Goal: Communication & Community: Participate in discussion

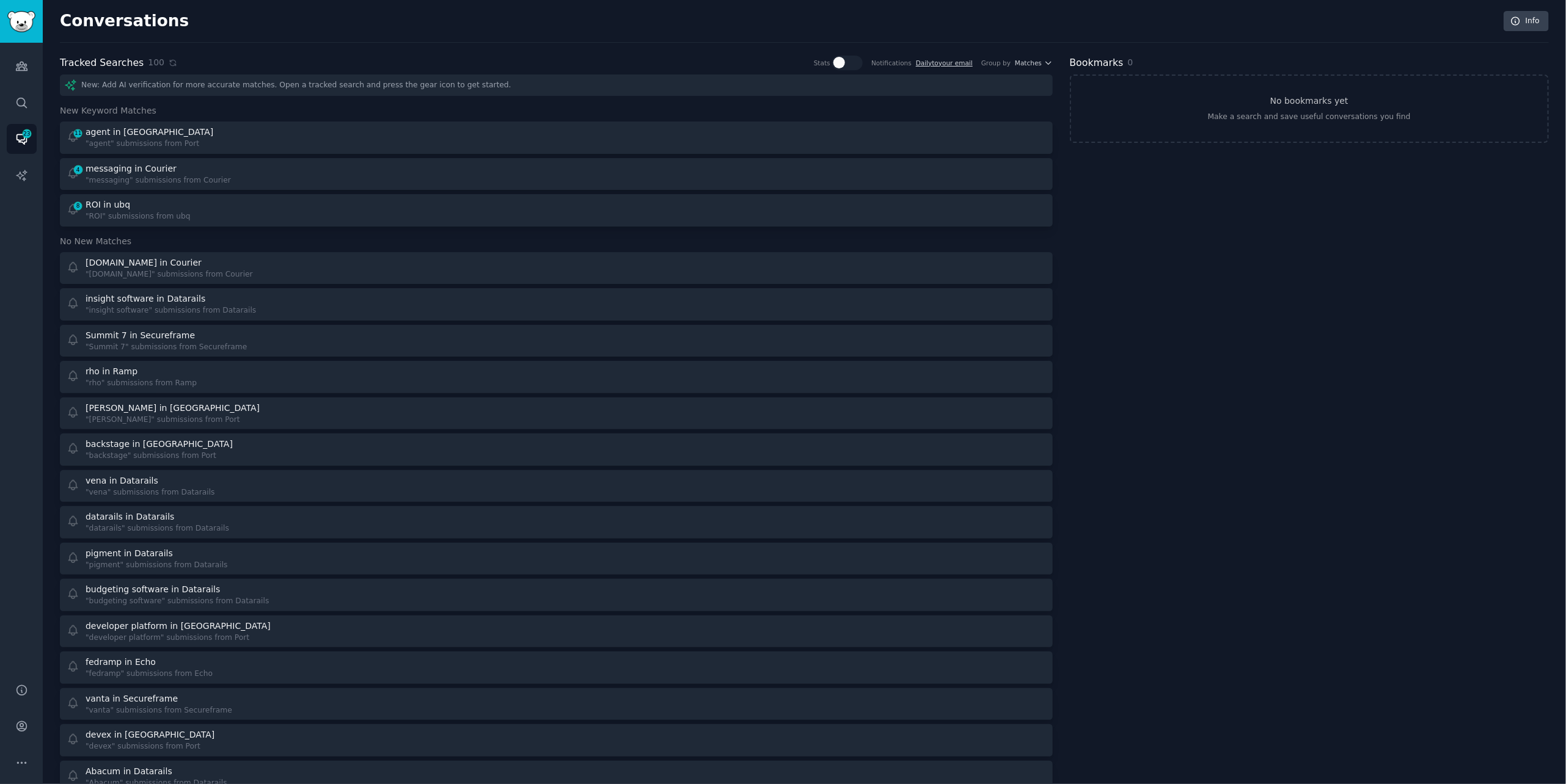
scroll to position [2, 0]
click at [169, 58] on icon at bounding box center [172, 61] width 5 height 5
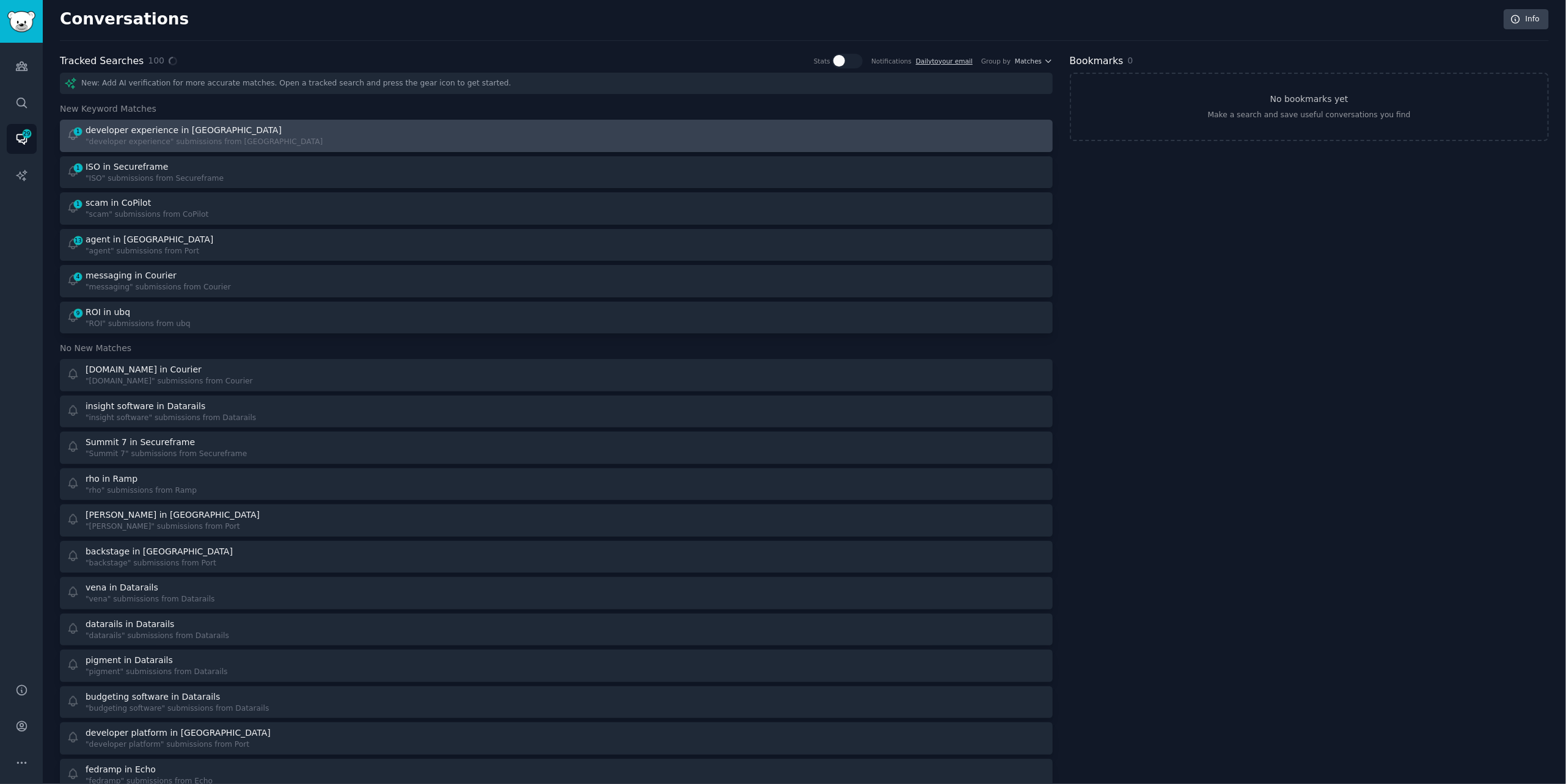
click at [171, 126] on div "developer experience in [GEOGRAPHIC_DATA]" at bounding box center [183, 130] width 196 height 13
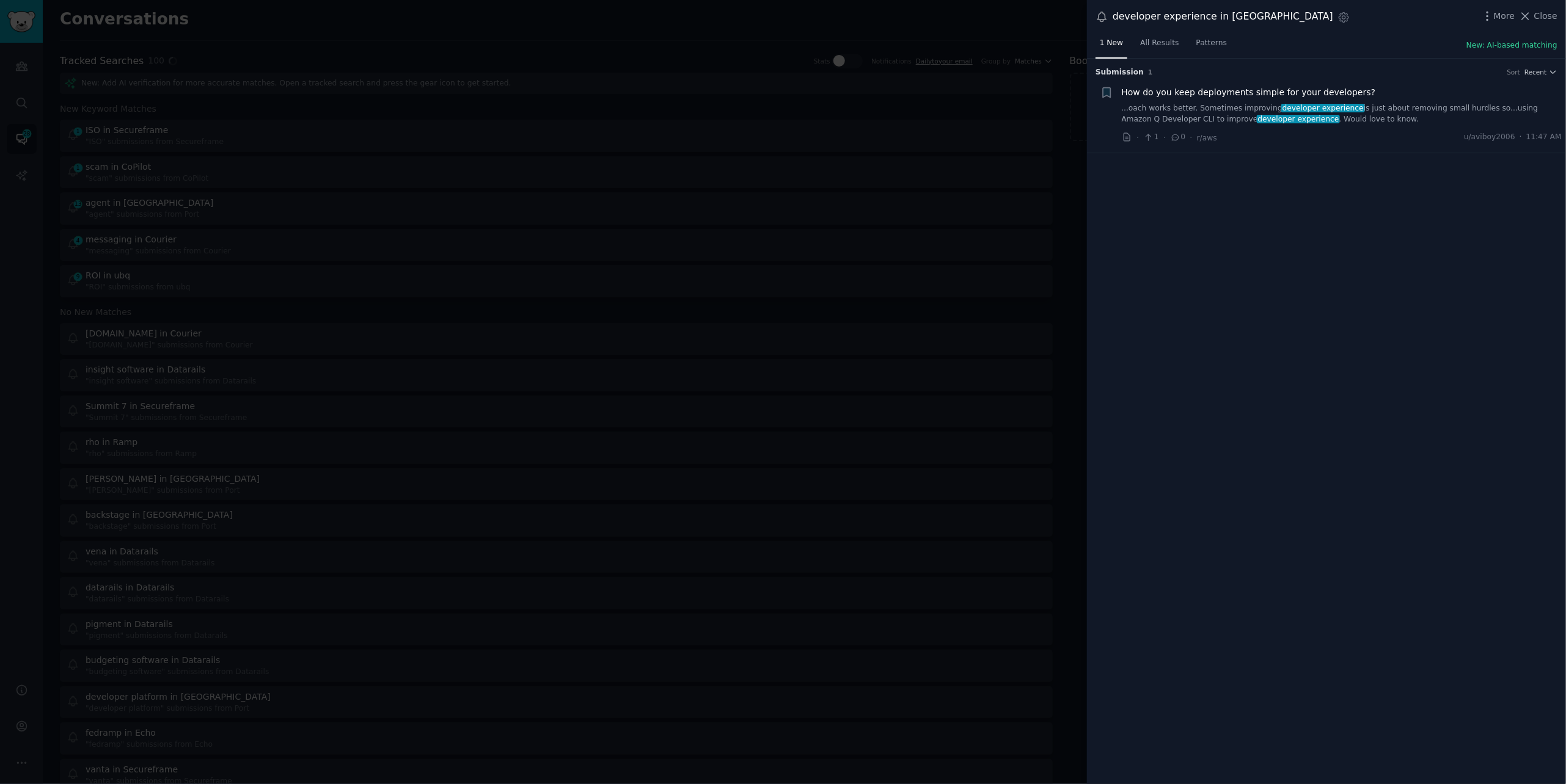
click at [1402, 108] on link "...oach works better. Sometimes improving developer experience is just about re…" at bounding box center [1341, 114] width 440 height 22
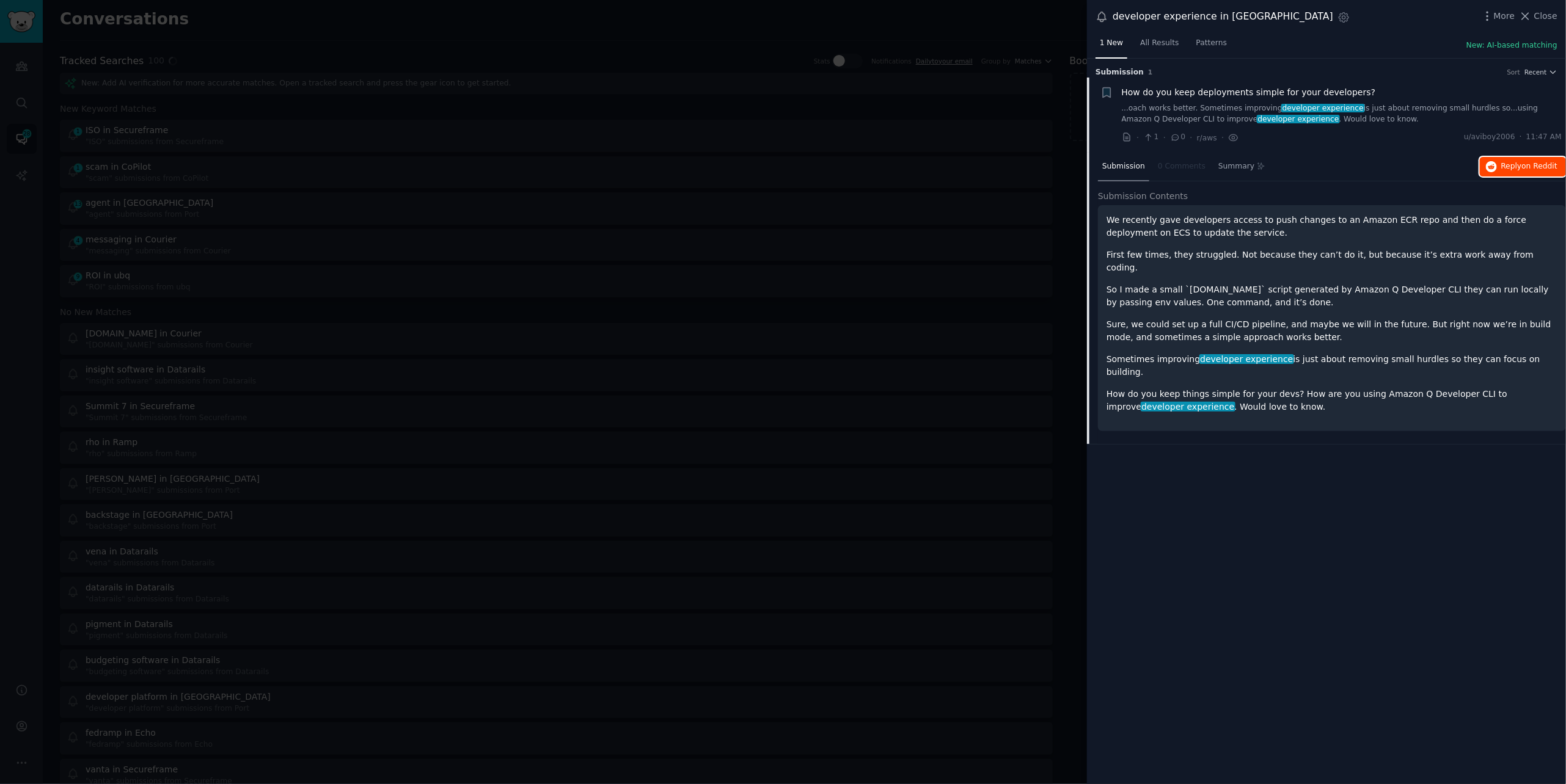
click at [1524, 159] on button "Reply on Reddit" at bounding box center [1523, 167] width 86 height 20
click at [212, 24] on div at bounding box center [783, 392] width 1566 height 784
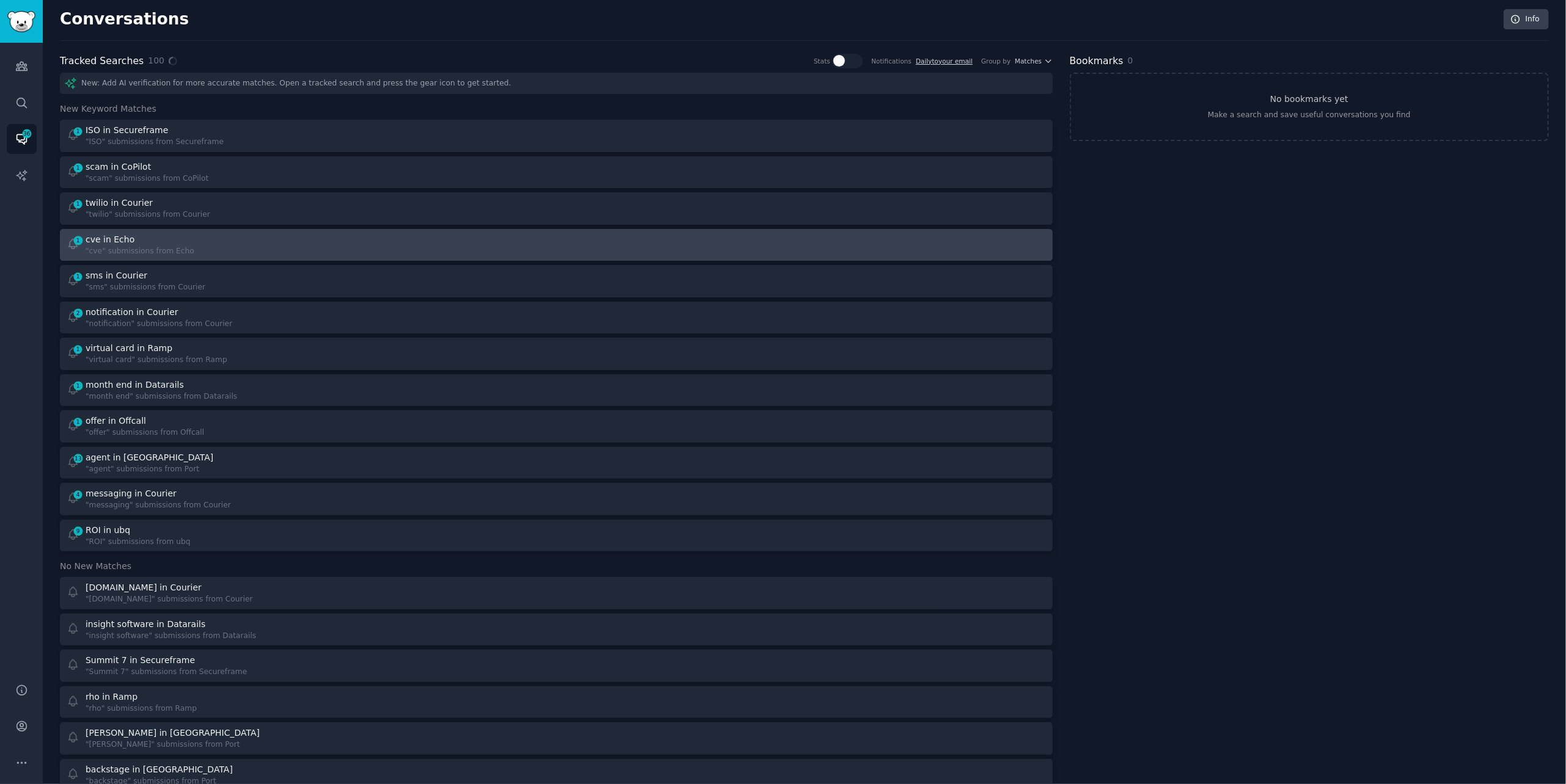
click at [245, 243] on div "1 cve in Echo "cve" submissions from Echo" at bounding box center [307, 245] width 481 height 24
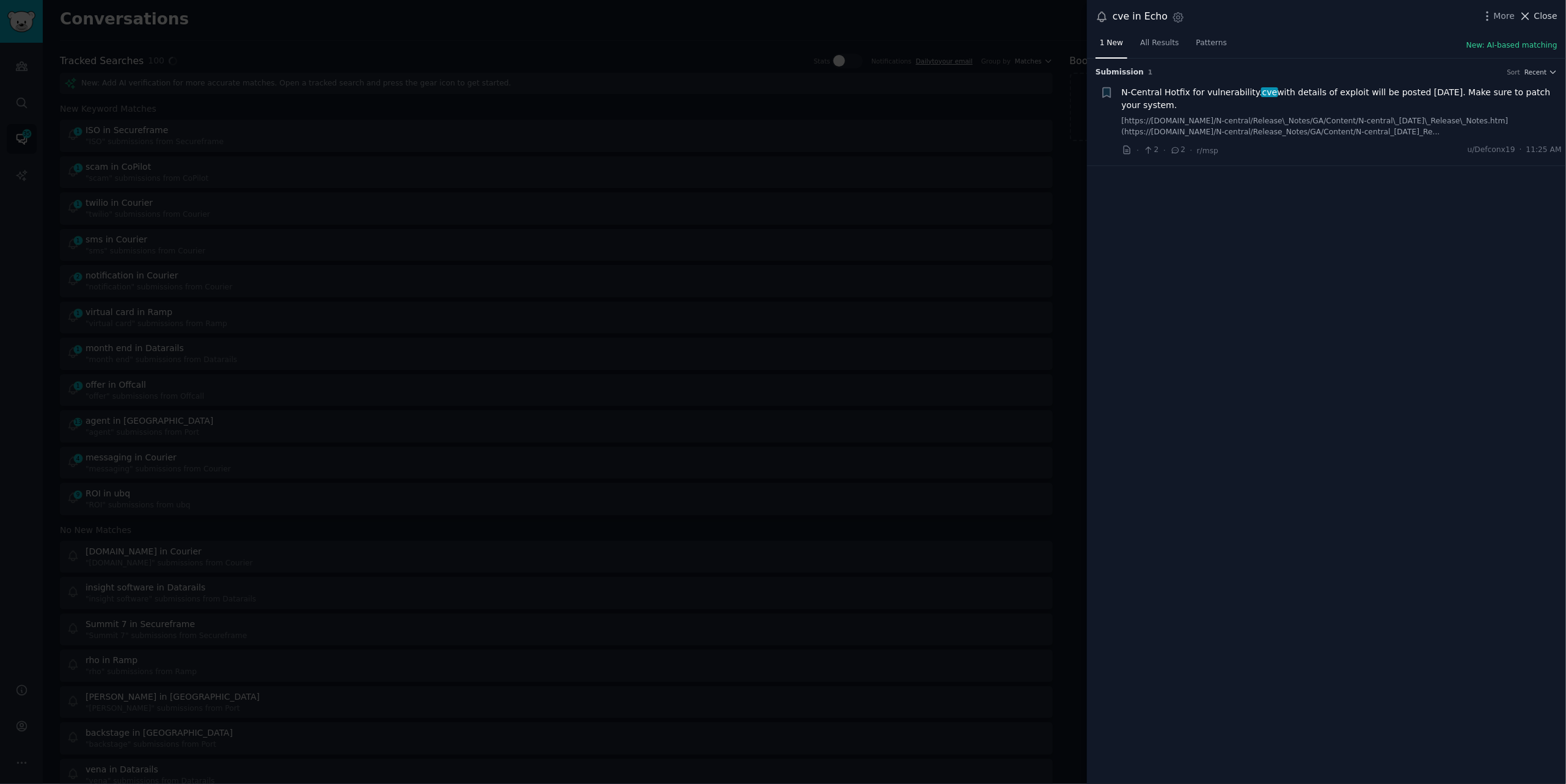
click at [1536, 18] on span "Close" at bounding box center [1545, 16] width 23 height 13
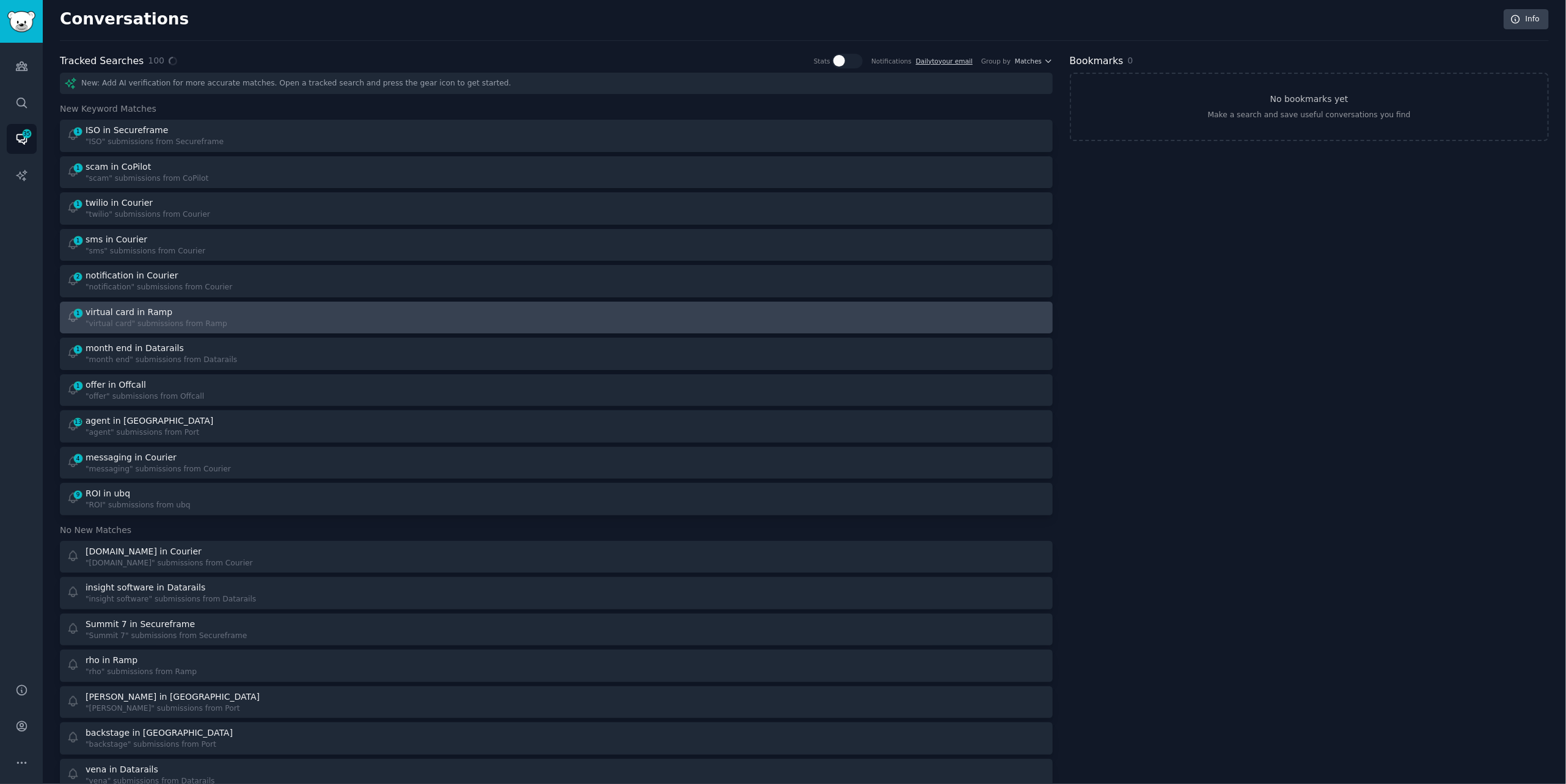
click at [271, 327] on div "1 virtual card in Ramp "virtual card" submissions from Ramp" at bounding box center [307, 317] width 481 height 24
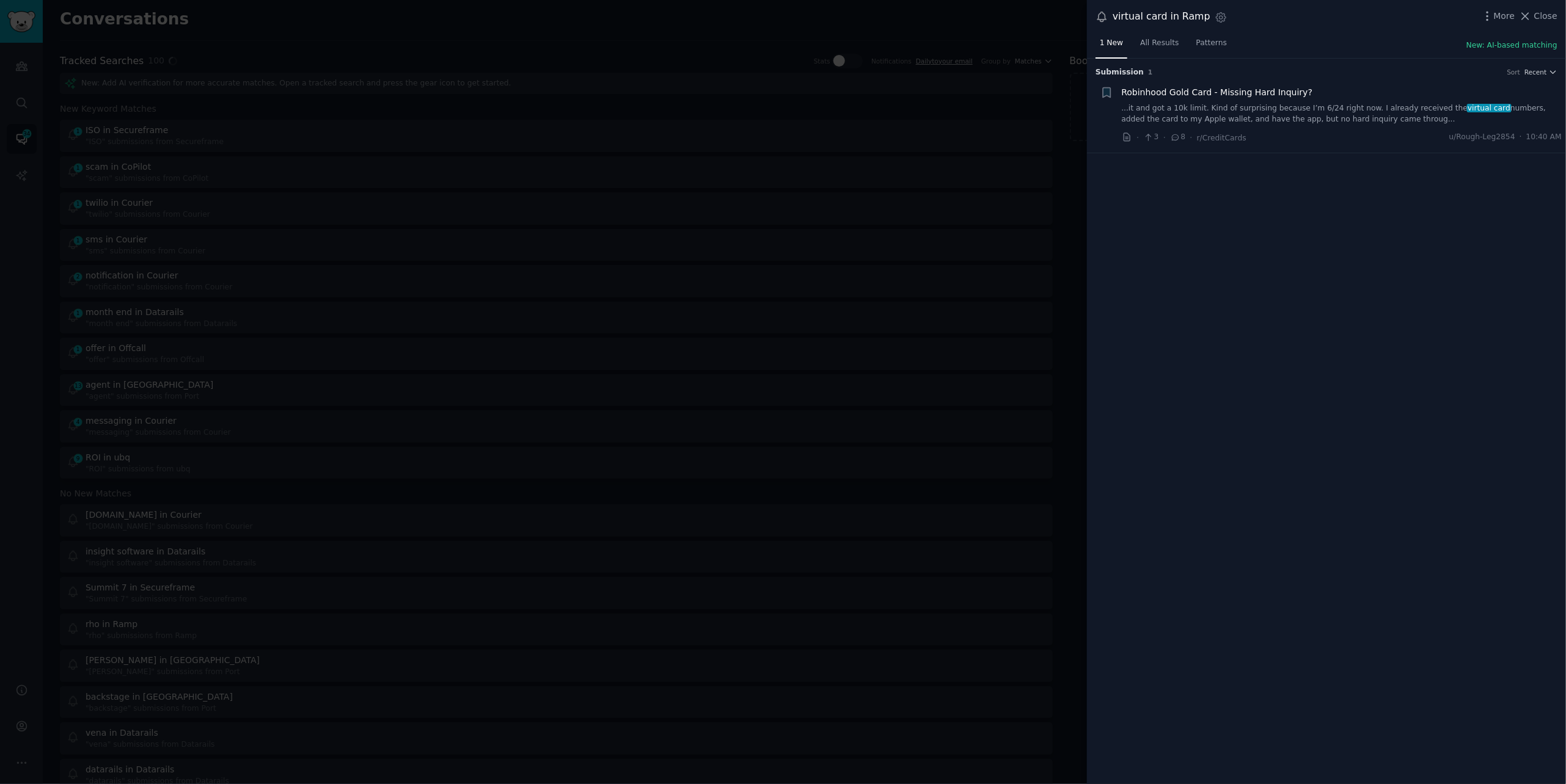
click at [1332, 107] on link "...it and got a 10k limit. Kind of surprising because I’m 6/24 right now. I alr…" at bounding box center [1341, 114] width 440 height 22
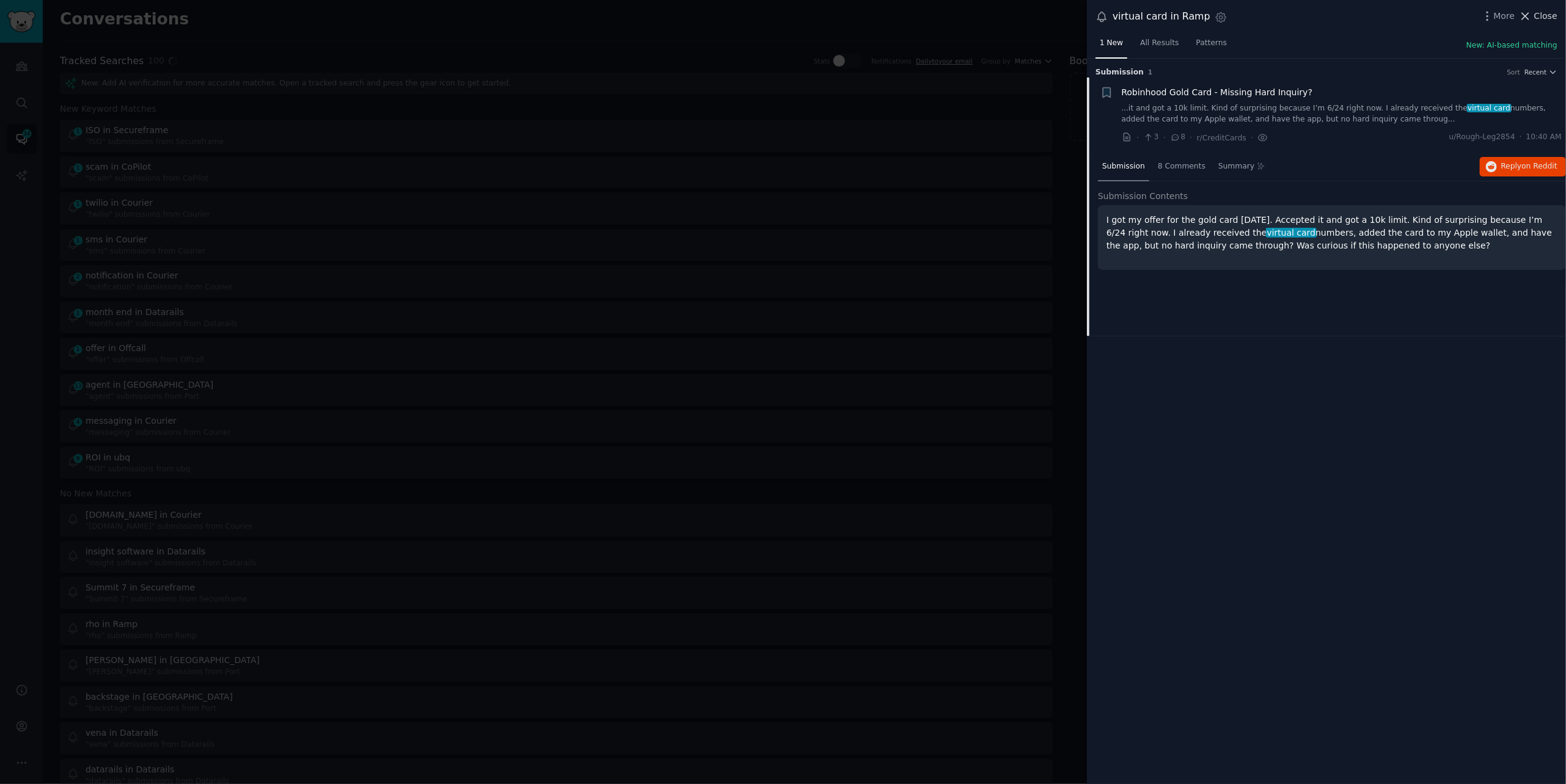
click at [1545, 18] on span "Close" at bounding box center [1545, 16] width 23 height 13
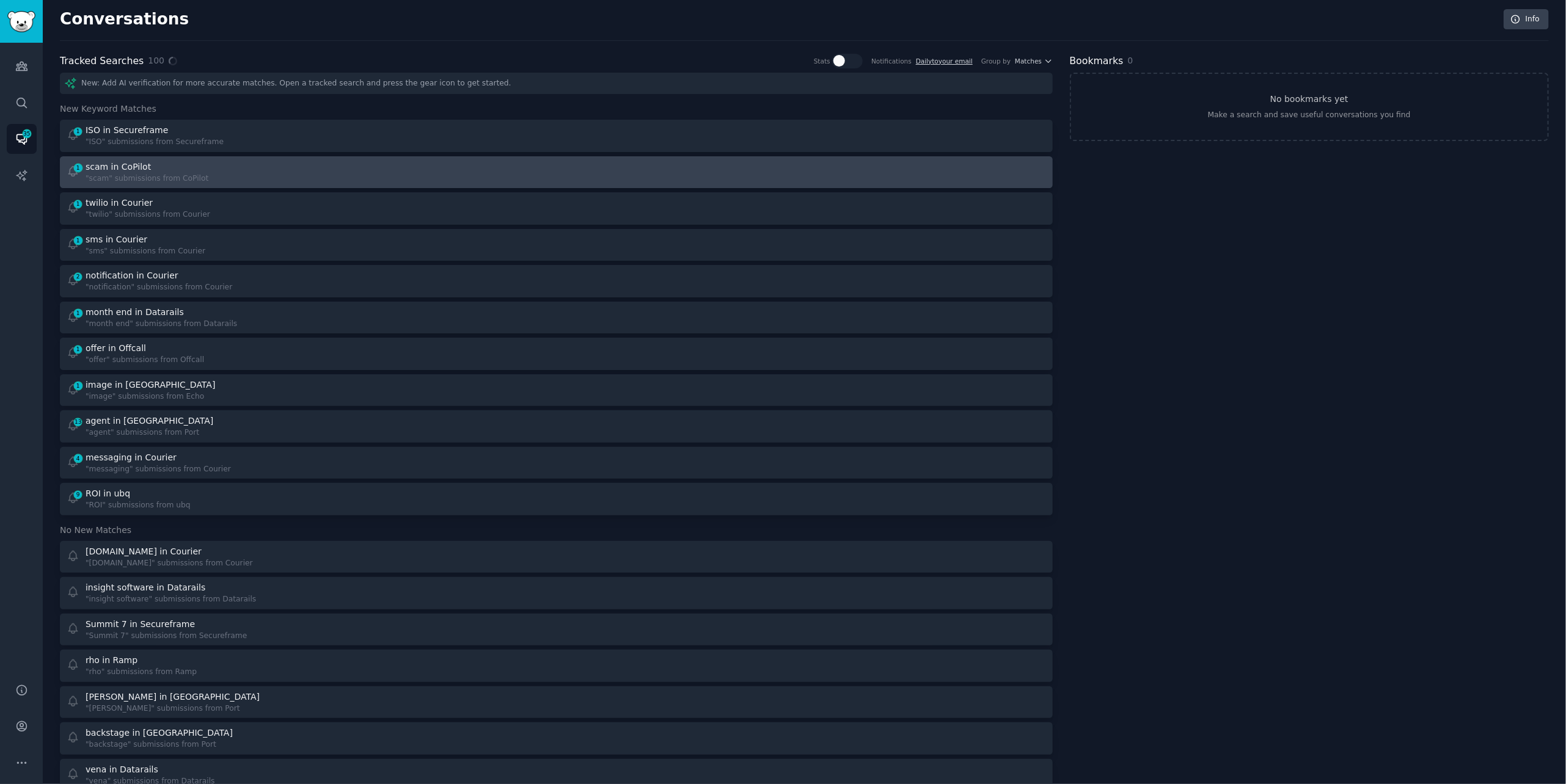
click at [359, 185] on link "1 scam in CoPilot "scam" submissions from CoPilot" at bounding box center [557, 172] width 993 height 32
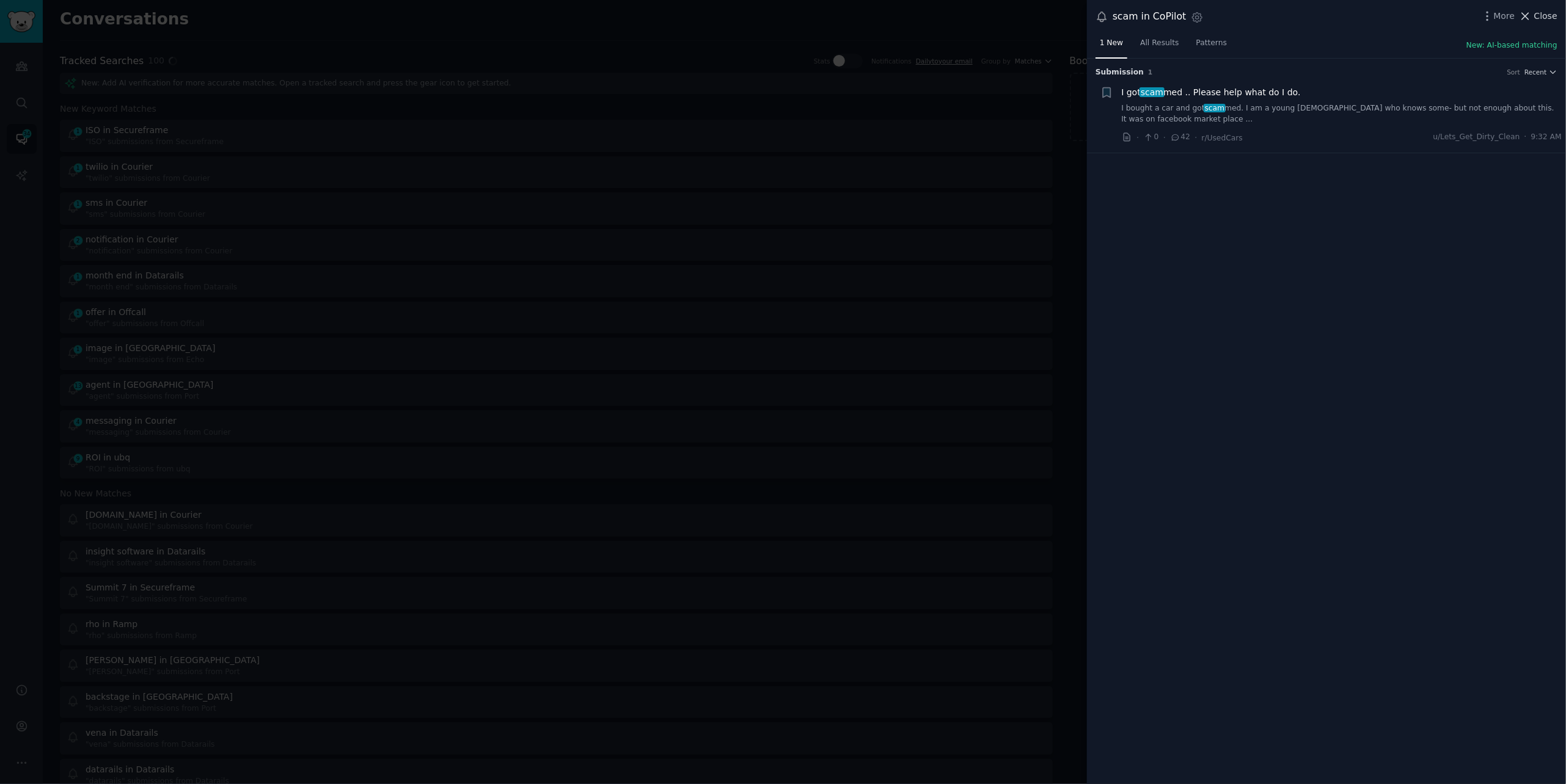
click at [1545, 13] on span "Close" at bounding box center [1545, 16] width 23 height 13
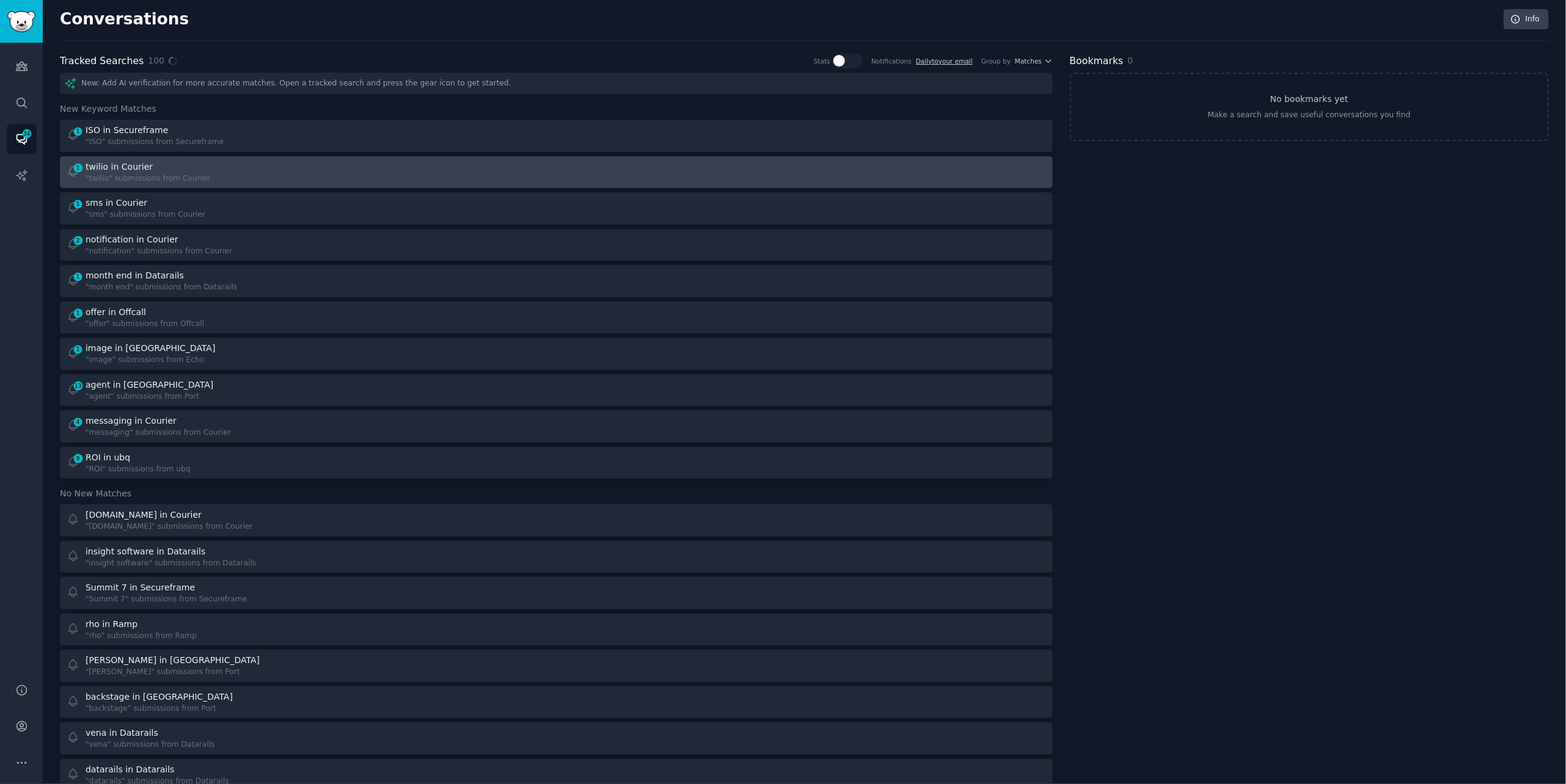
click at [242, 177] on div "1 twilio in Courier "twilio" submissions from Courier" at bounding box center [307, 172] width 481 height 24
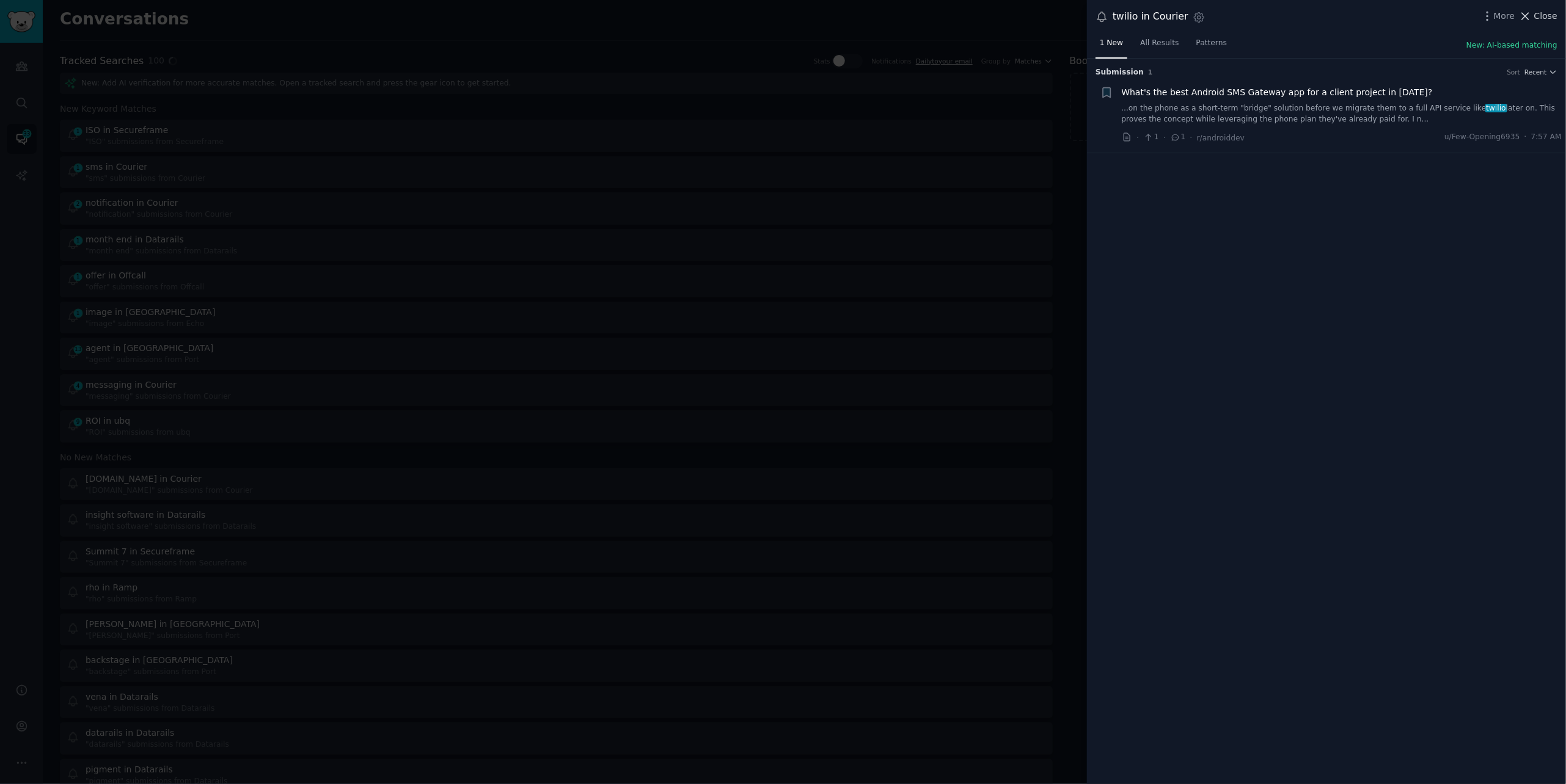
click at [1535, 18] on span "Close" at bounding box center [1545, 16] width 23 height 13
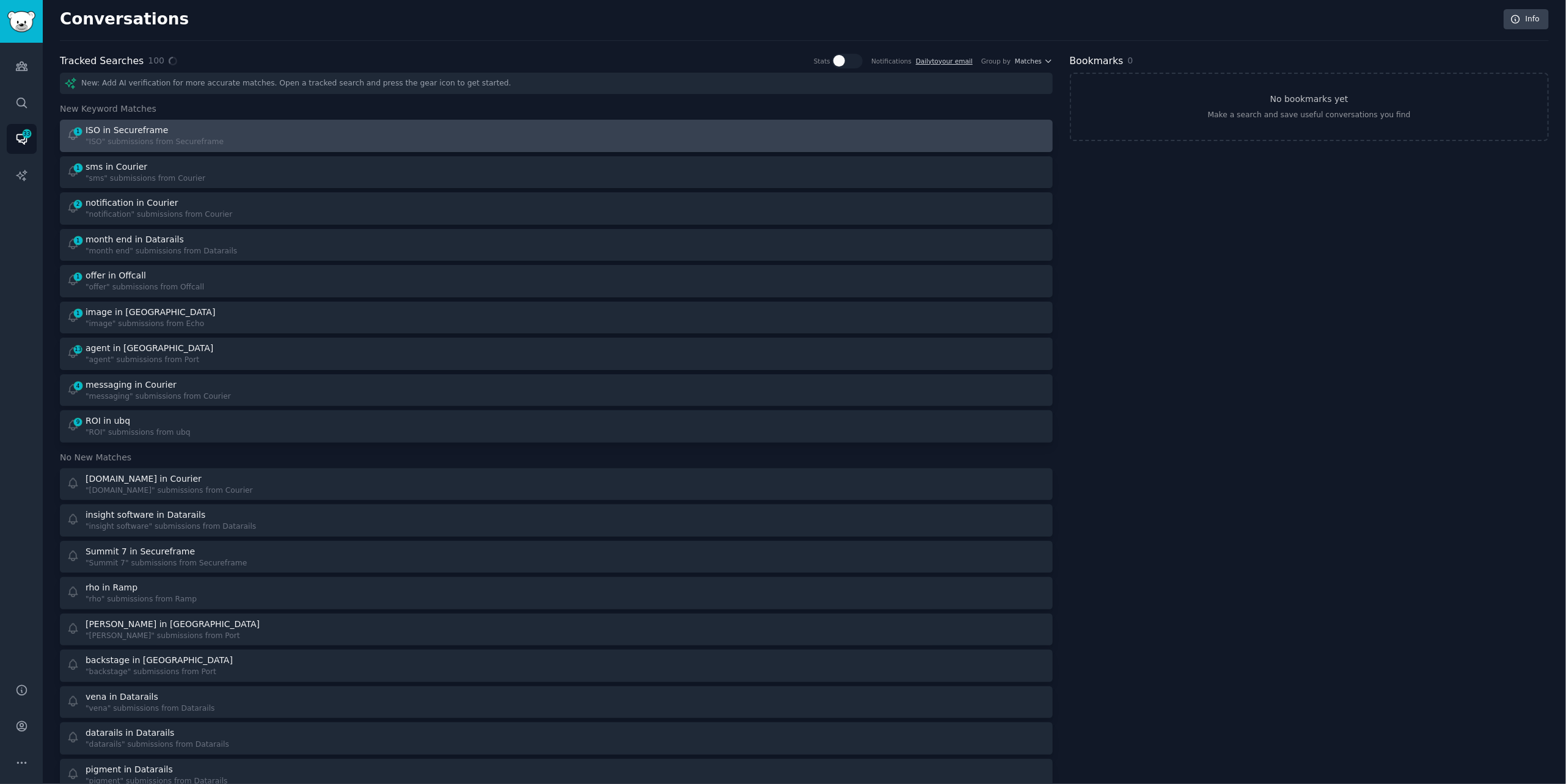
click at [273, 120] on link "1 ISO in Secureframe "ISO" submissions from Secureframe" at bounding box center [557, 136] width 993 height 32
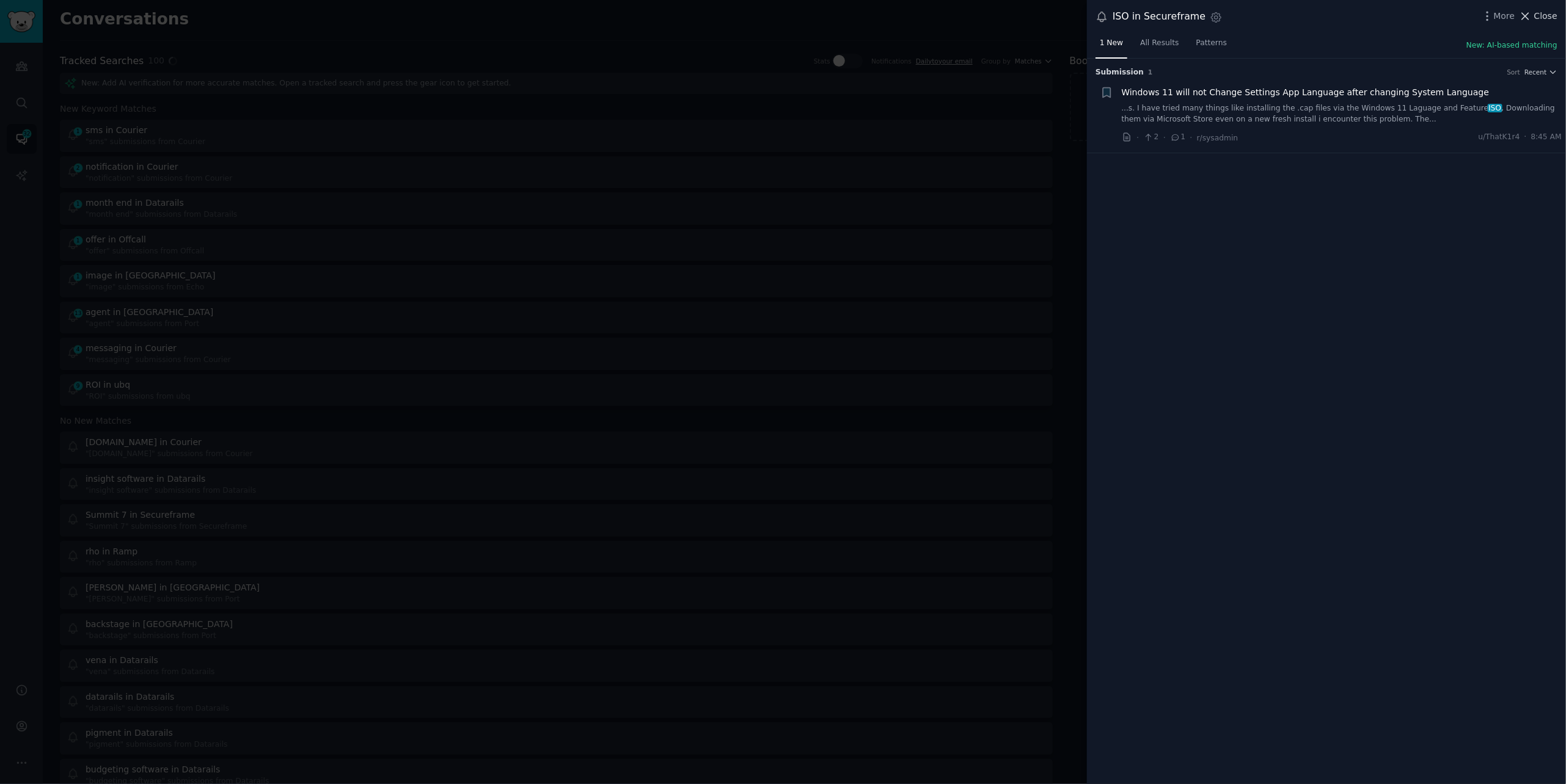
click at [1551, 10] on span "Close" at bounding box center [1545, 16] width 23 height 13
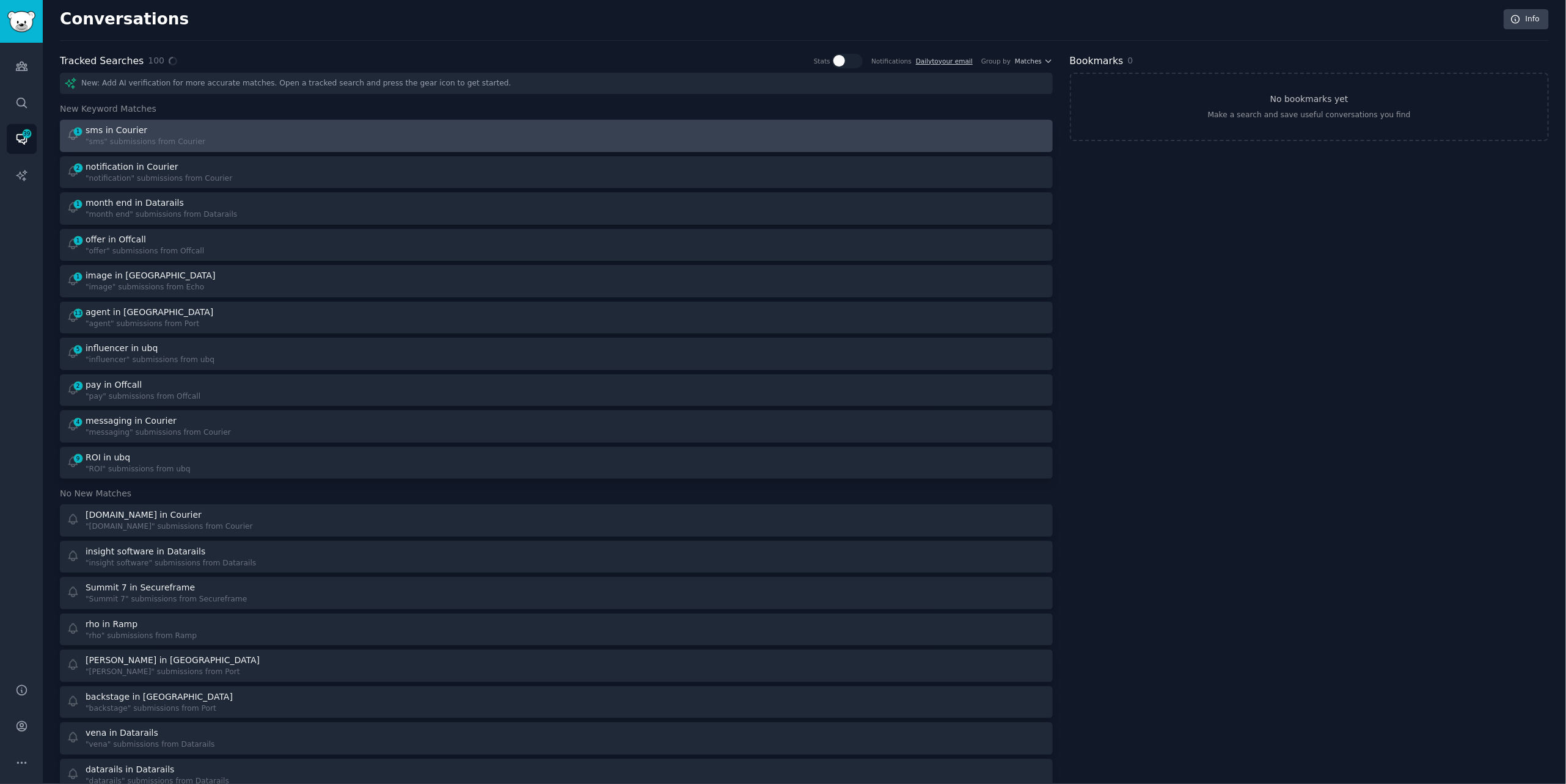
click at [174, 137] on div ""sms" submissions from Courier" at bounding box center [145, 142] width 120 height 11
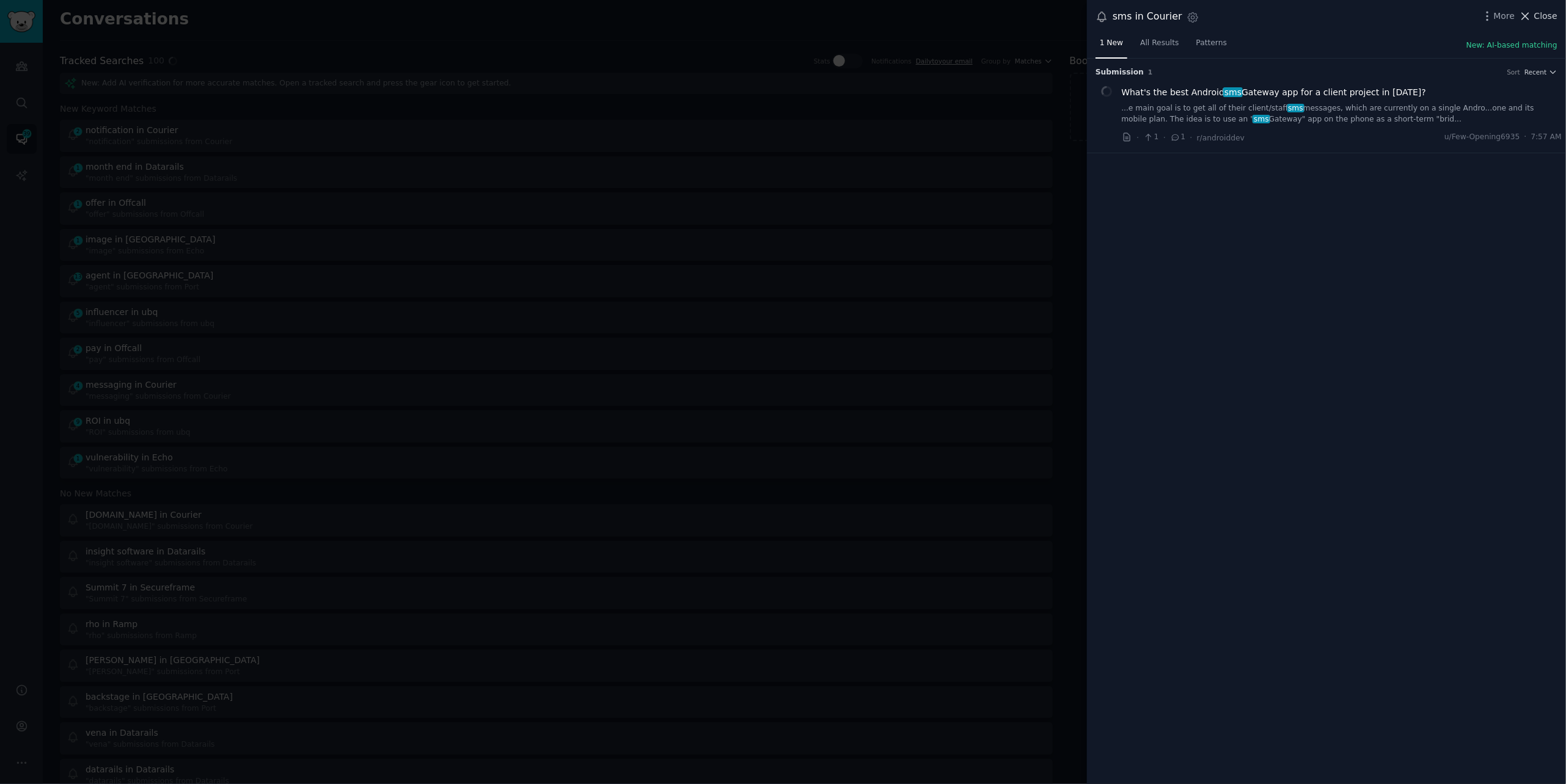
click at [1536, 19] on span "Close" at bounding box center [1545, 16] width 23 height 13
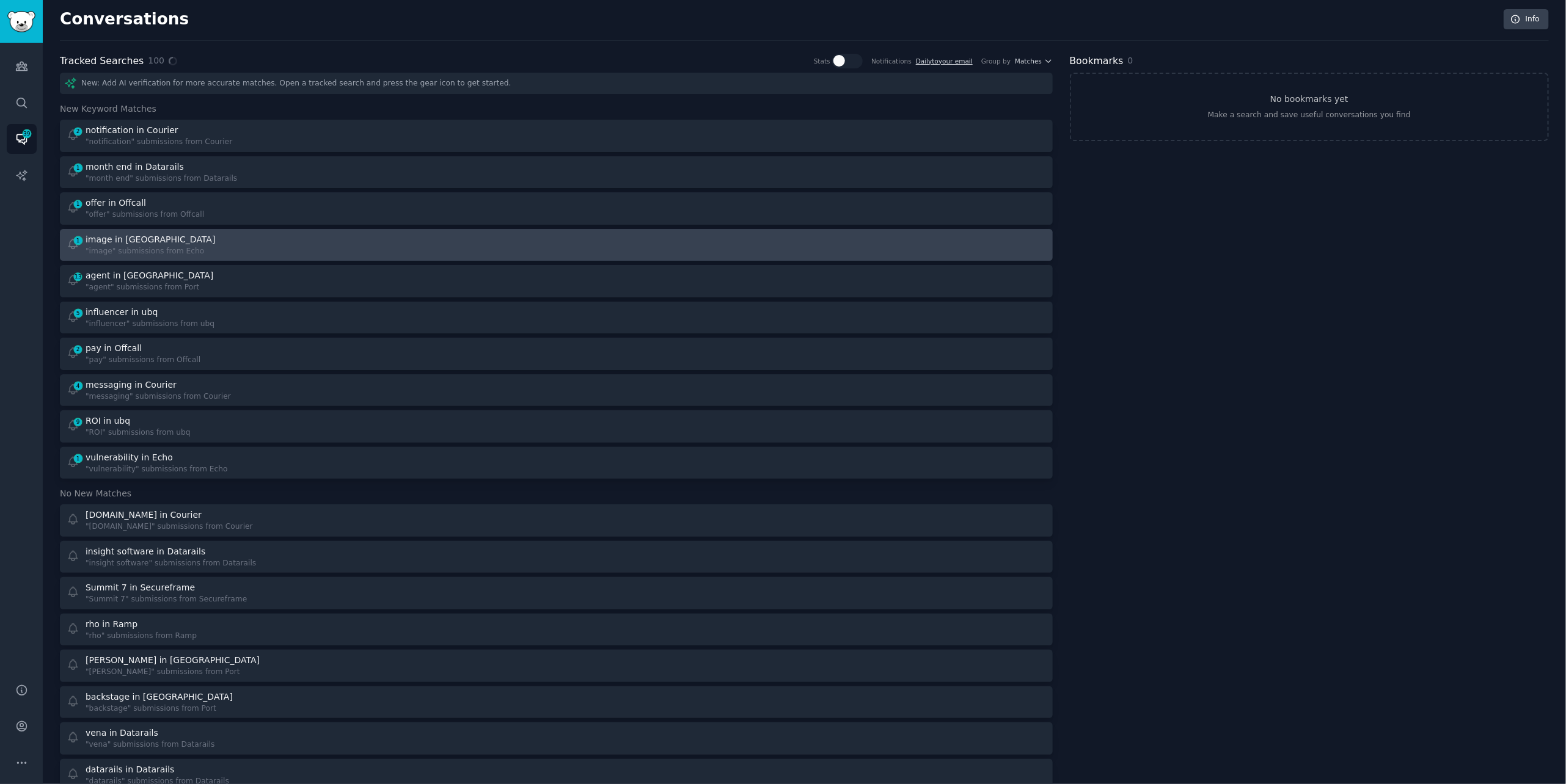
click at [400, 248] on div "1 image in Echo "image" submissions from Echo" at bounding box center [307, 245] width 481 height 24
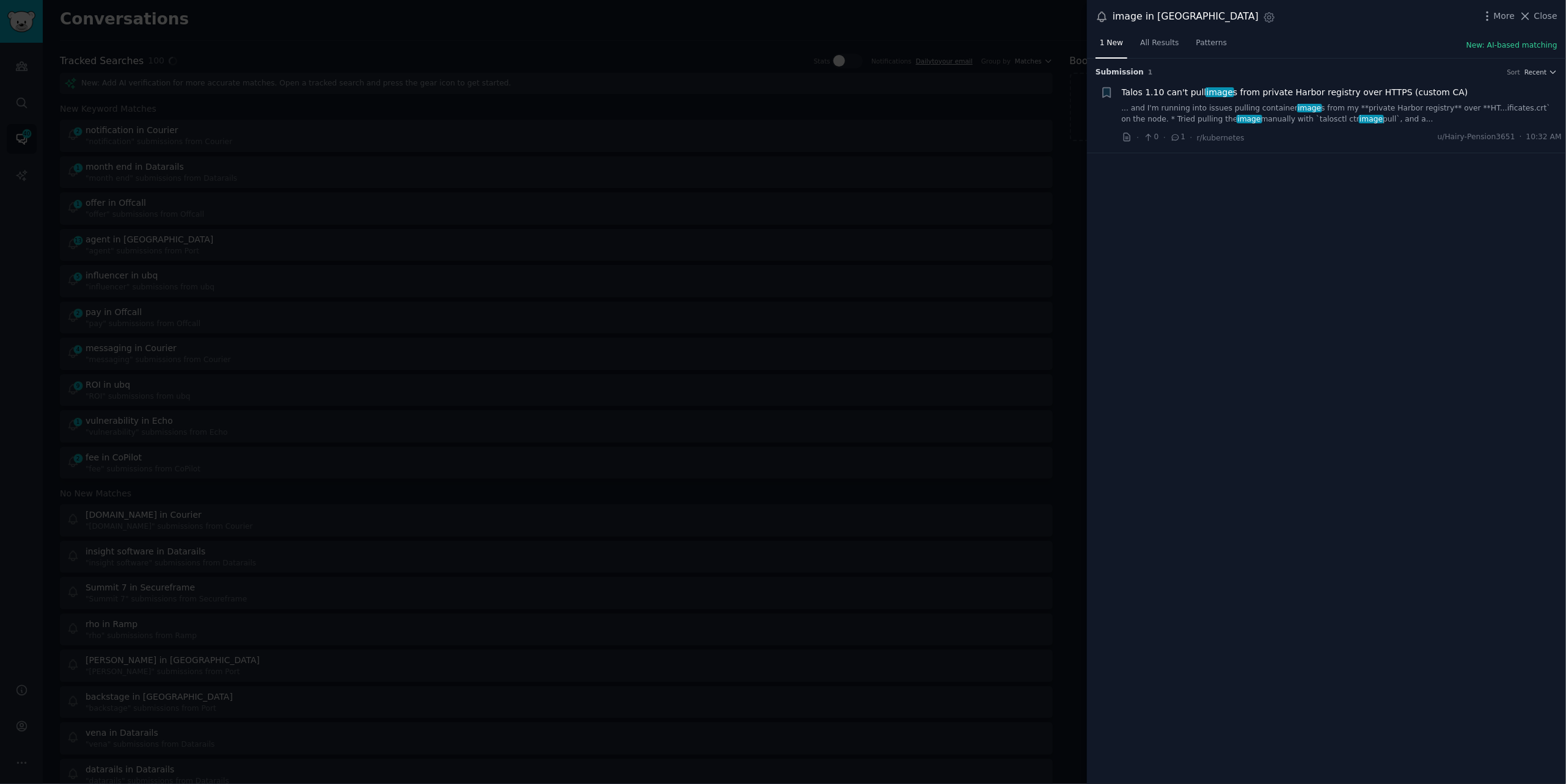
click at [1529, 9] on div "More Close" at bounding box center [1518, 16] width 76 height 15
click at [1530, 13] on icon at bounding box center [1525, 16] width 13 height 13
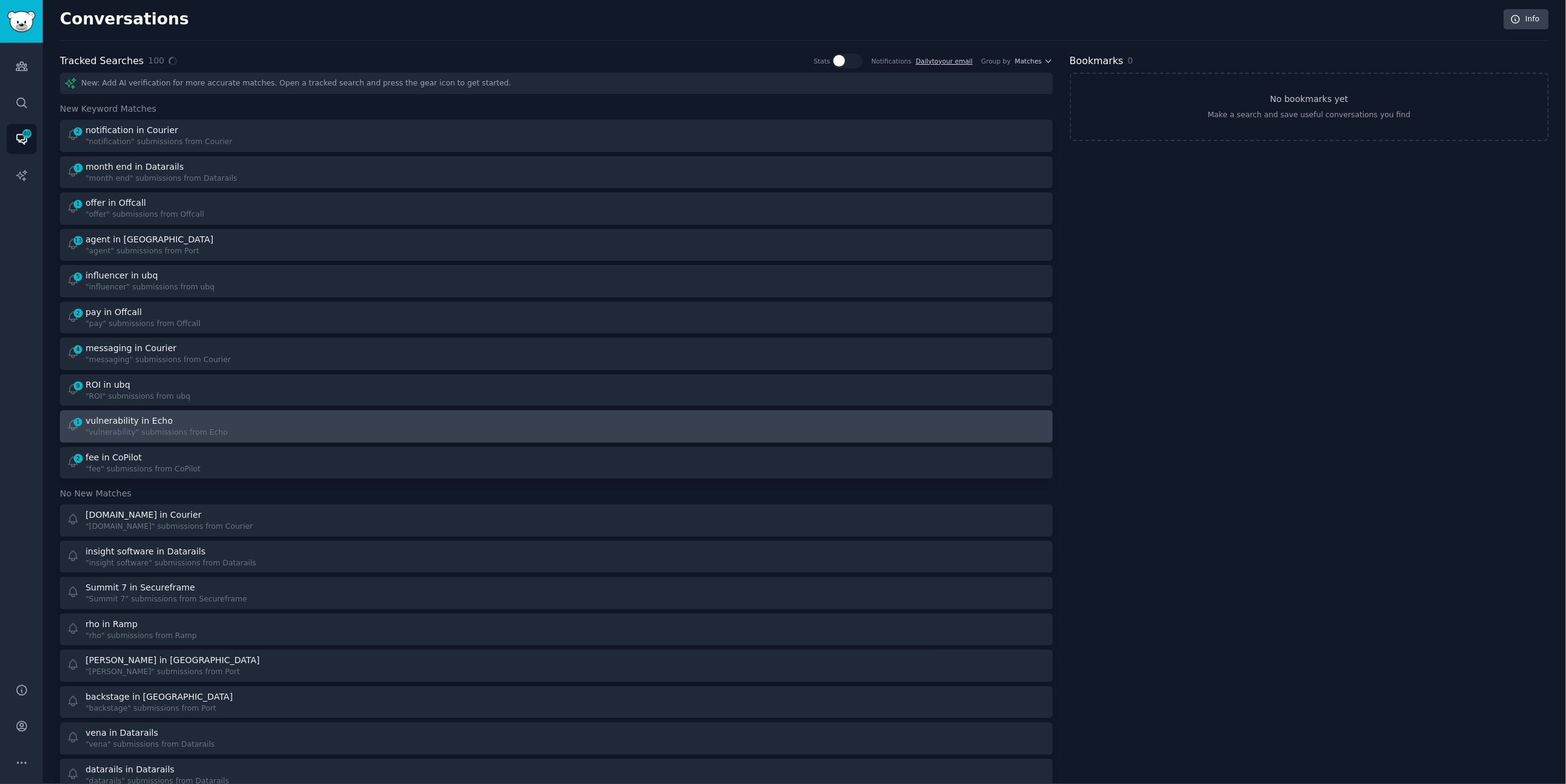
click at [210, 426] on div "vulnerability in Echo" at bounding box center [156, 421] width 143 height 13
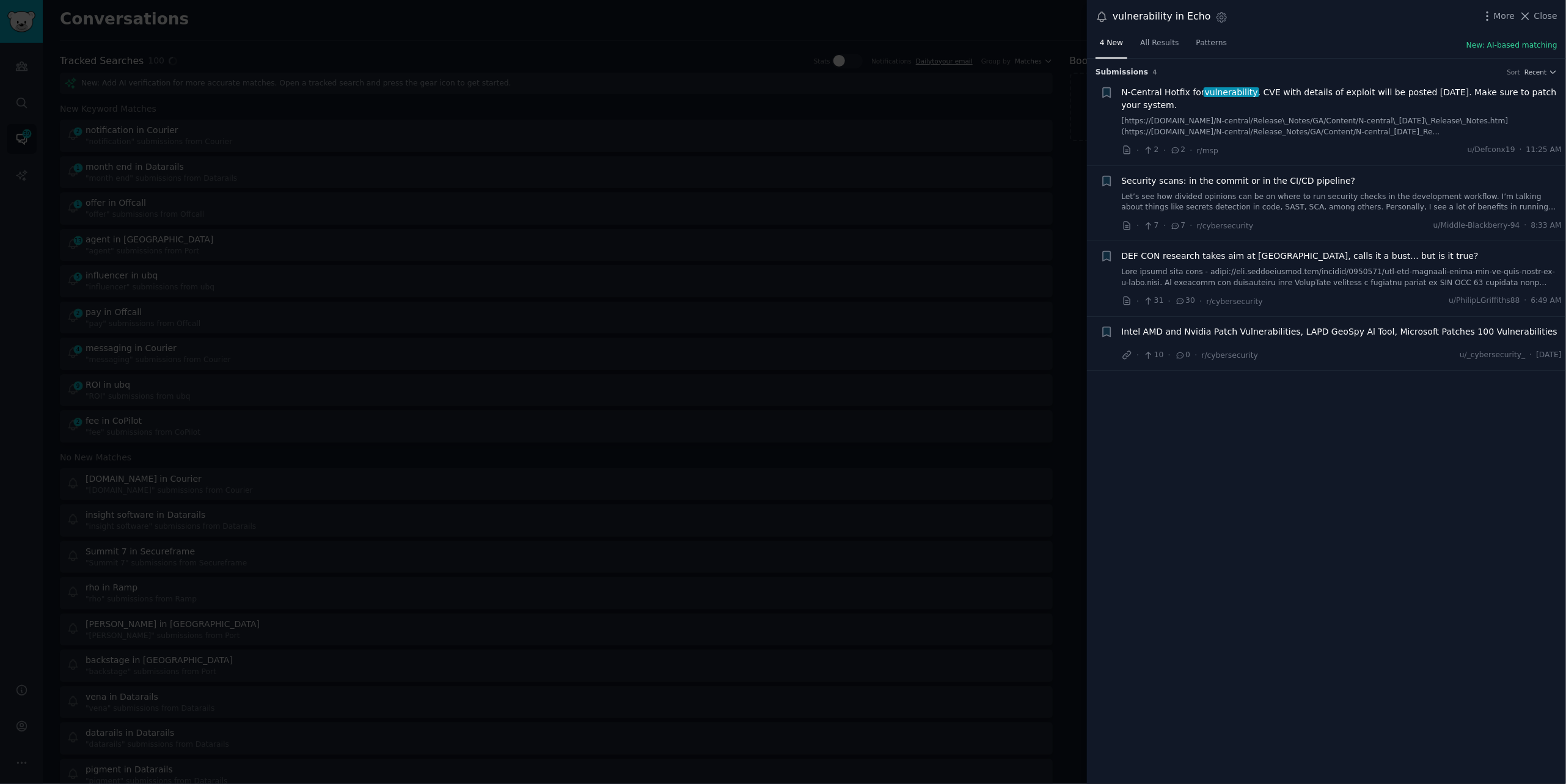
click at [1252, 200] on link "Let’s see how divided opinions can be on where to run security checks in the de…" at bounding box center [1341, 202] width 440 height 22
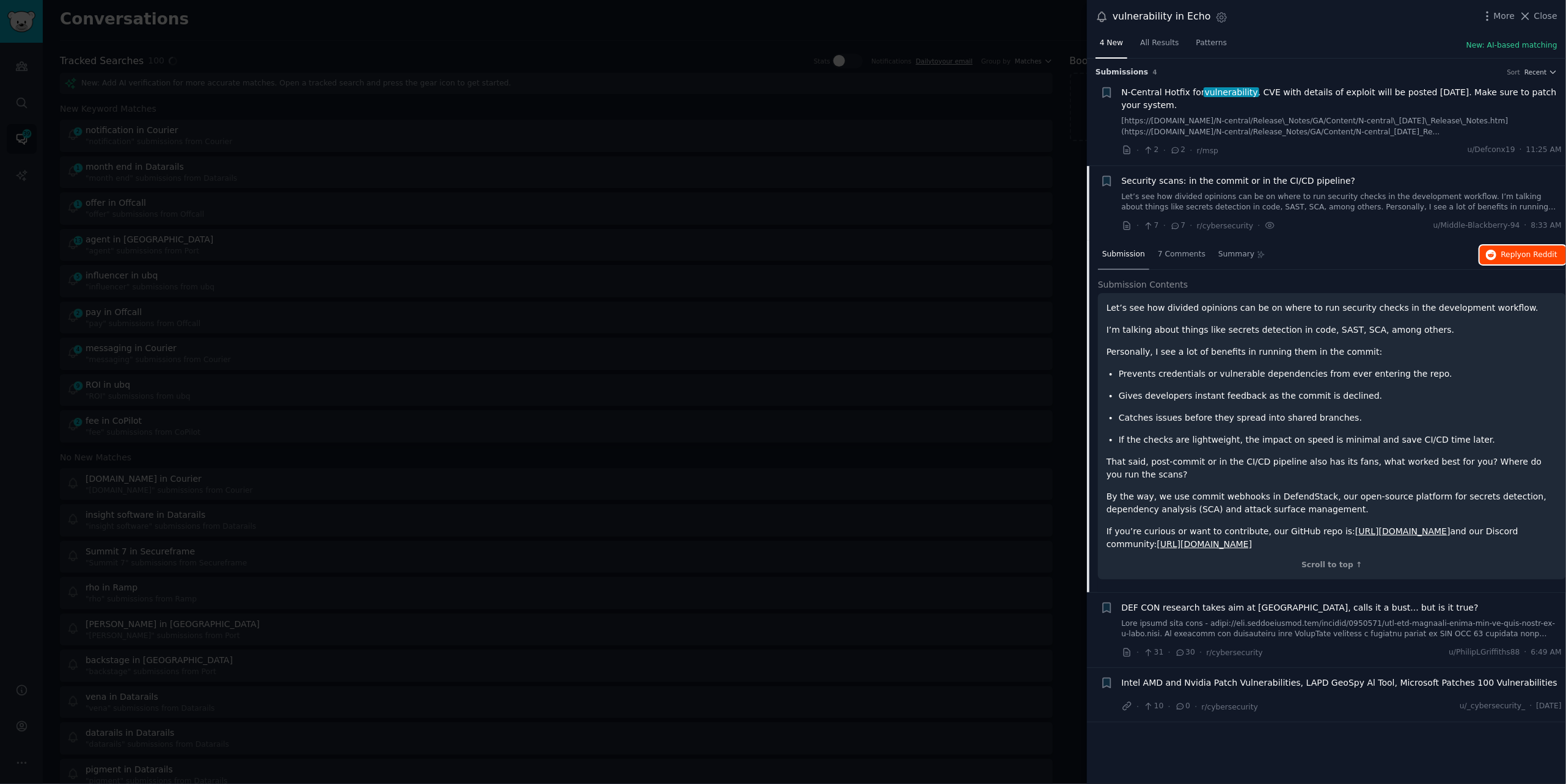
click at [1513, 250] on span "Reply on Reddit" at bounding box center [1529, 255] width 56 height 11
click at [230, 33] on div at bounding box center [783, 392] width 1566 height 784
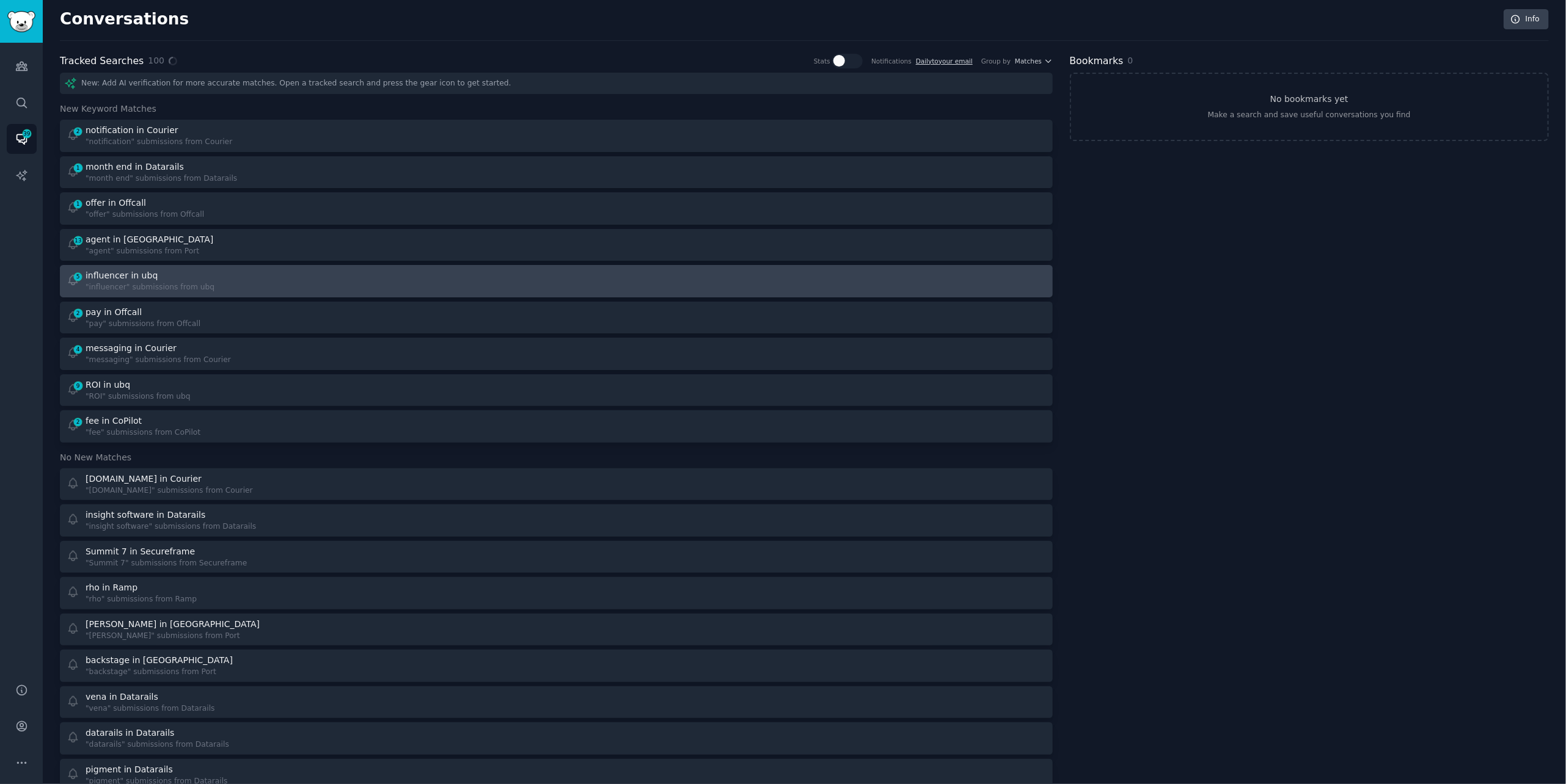
click at [164, 287] on div ""influencer" submissions from ubq" at bounding box center [150, 288] width 129 height 11
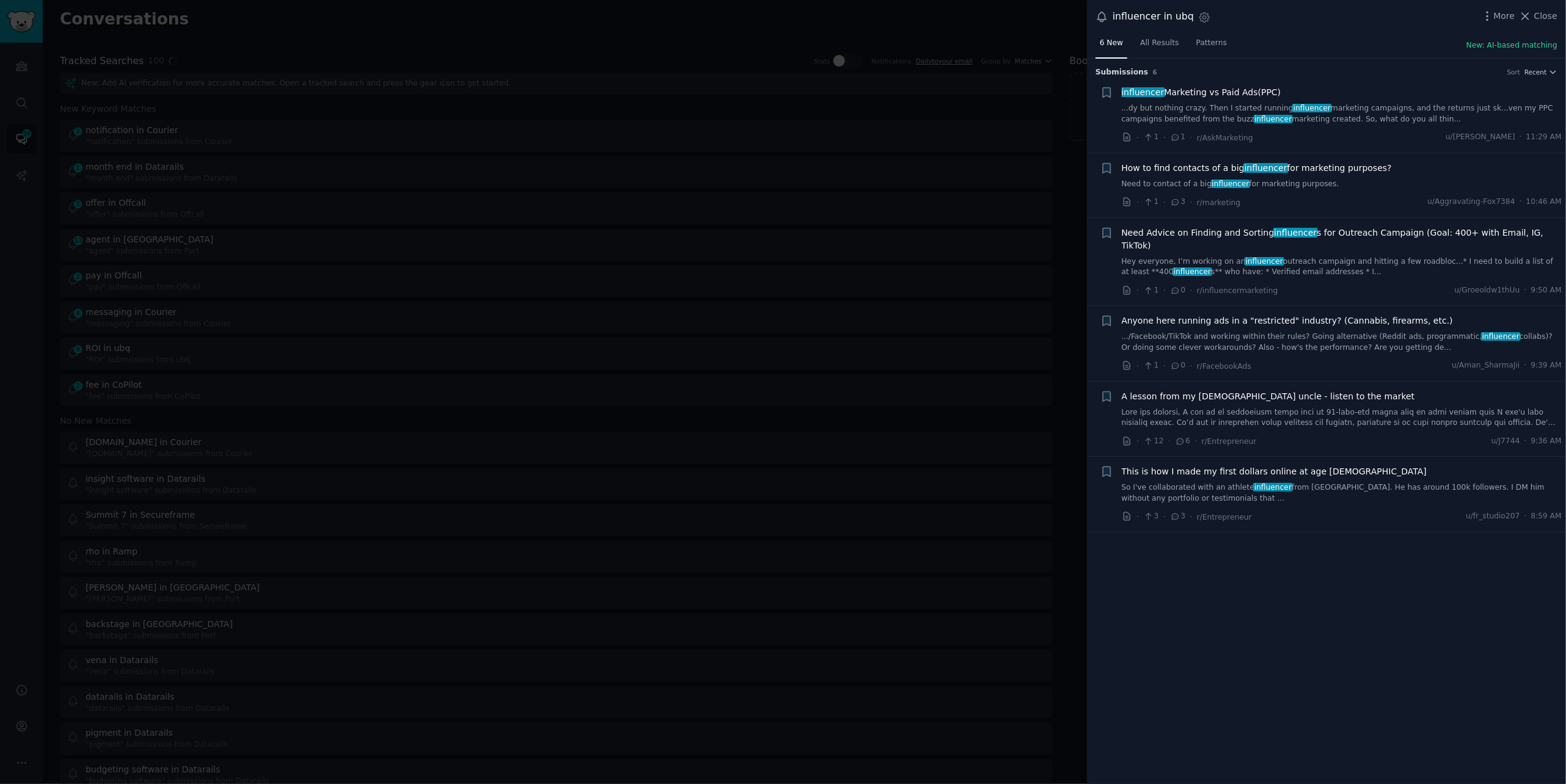
click at [1254, 105] on link "...dy but nothing crazy. Then I started running influencer marketing campaigns,…" at bounding box center [1341, 114] width 440 height 22
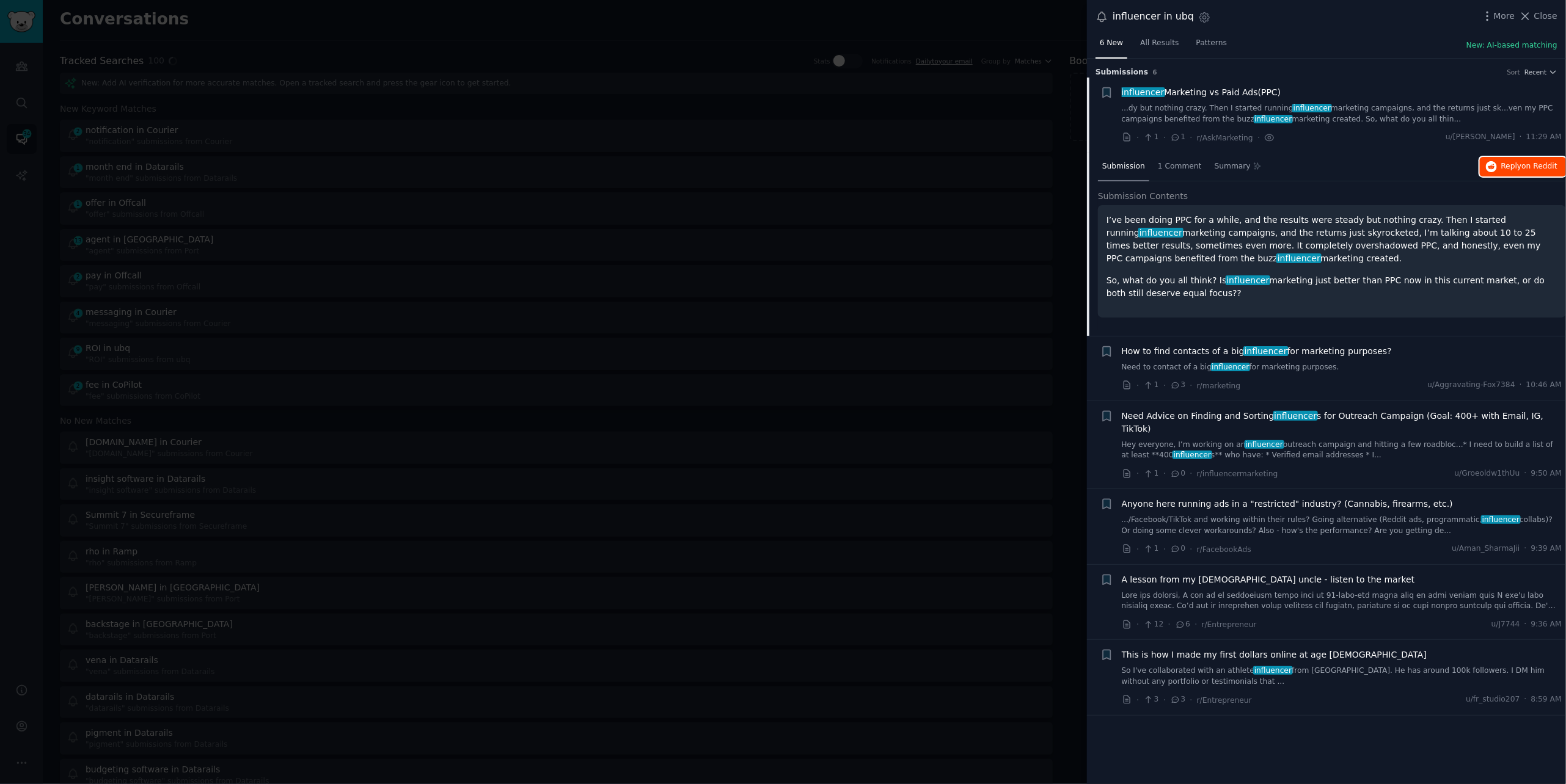
click at [1522, 168] on span "Reply on Reddit" at bounding box center [1529, 167] width 56 height 11
click at [256, 43] on div at bounding box center [783, 392] width 1566 height 784
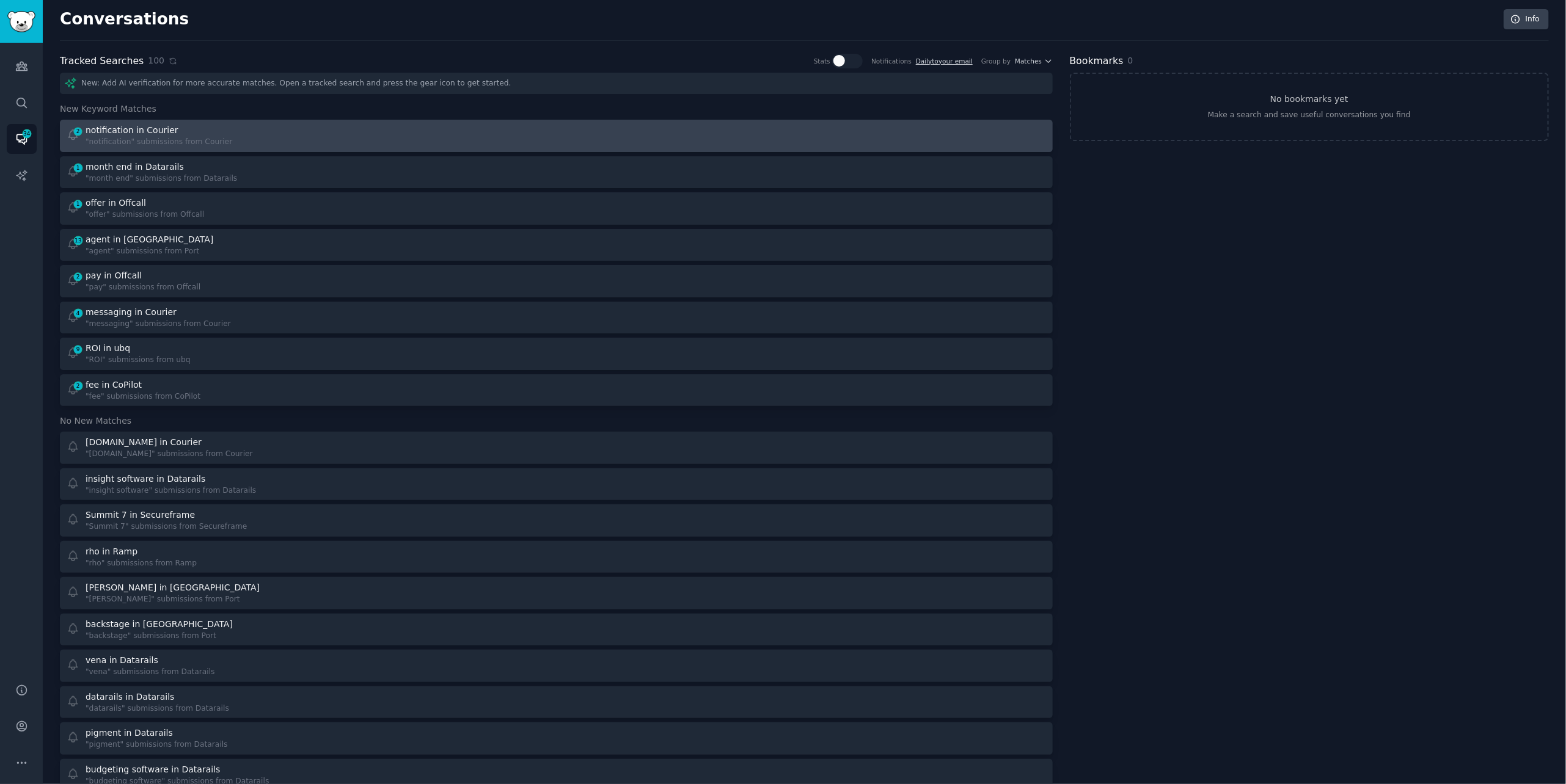
click at [207, 124] on div "notification in Courier" at bounding box center [159, 130] width 147 height 13
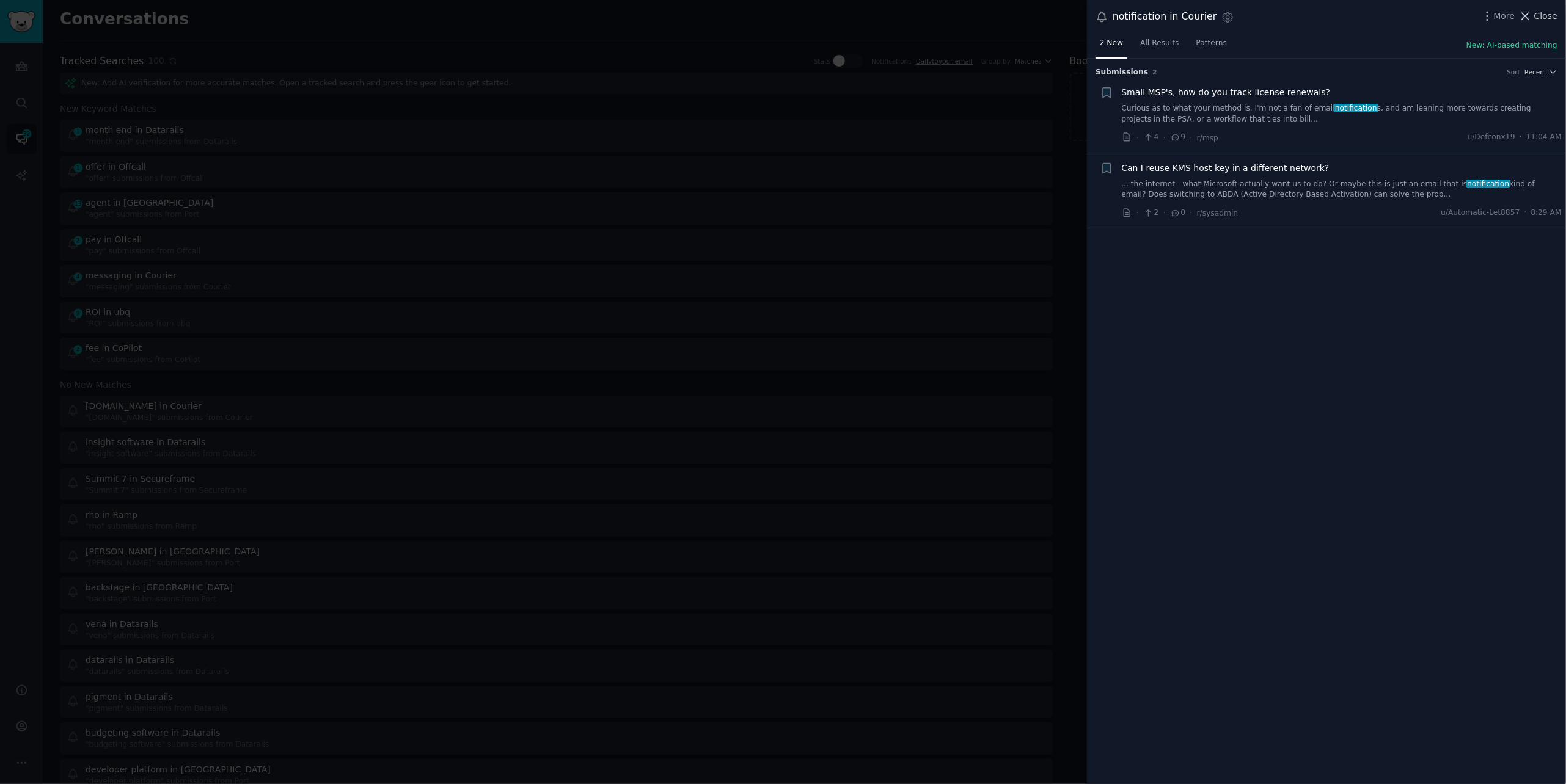
click at [1533, 18] on button "Close" at bounding box center [1537, 16] width 39 height 13
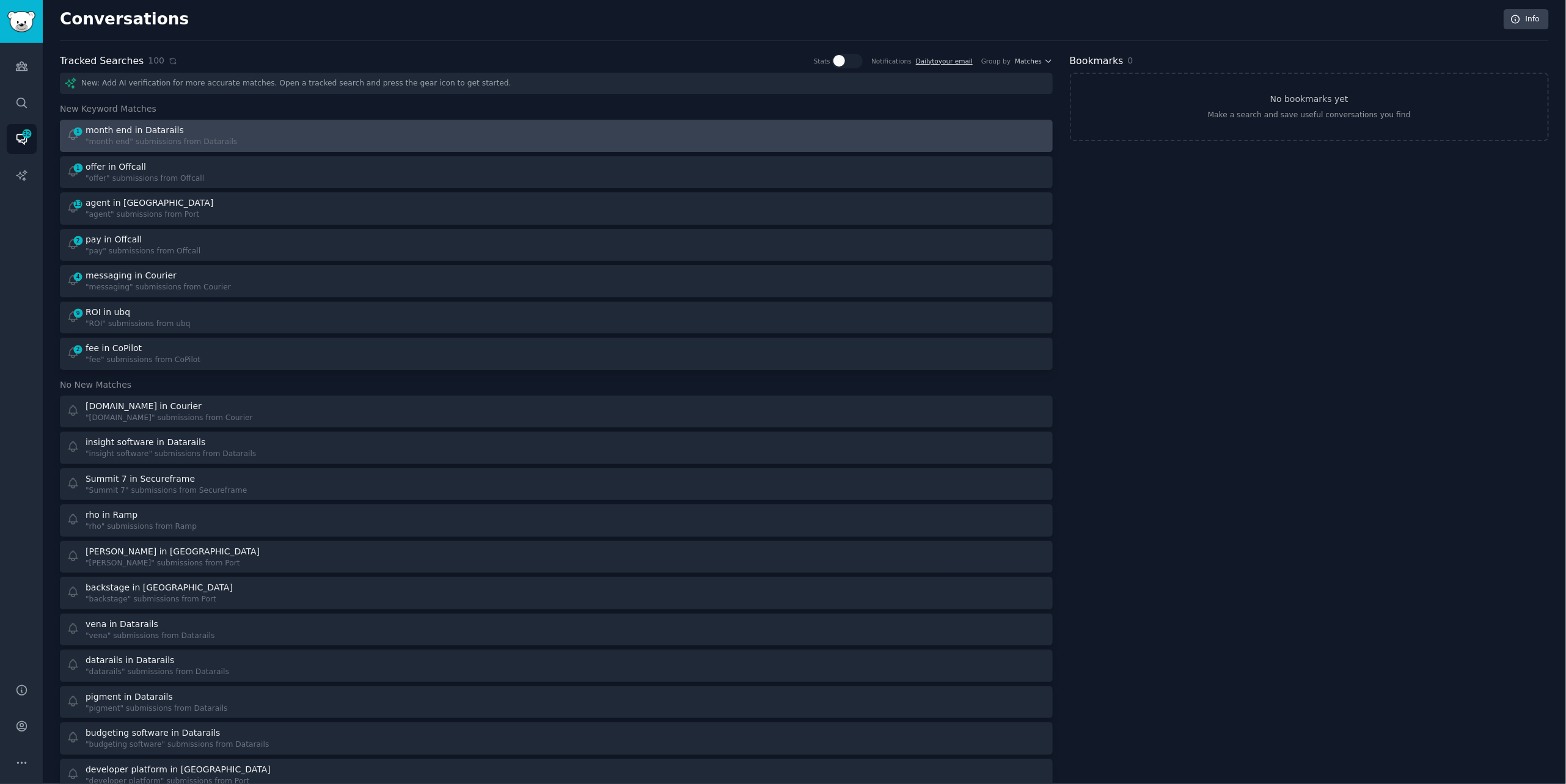
click at [359, 128] on div "1 month end in Datarails "month end" submissions from Datarails" at bounding box center [307, 135] width 481 height 24
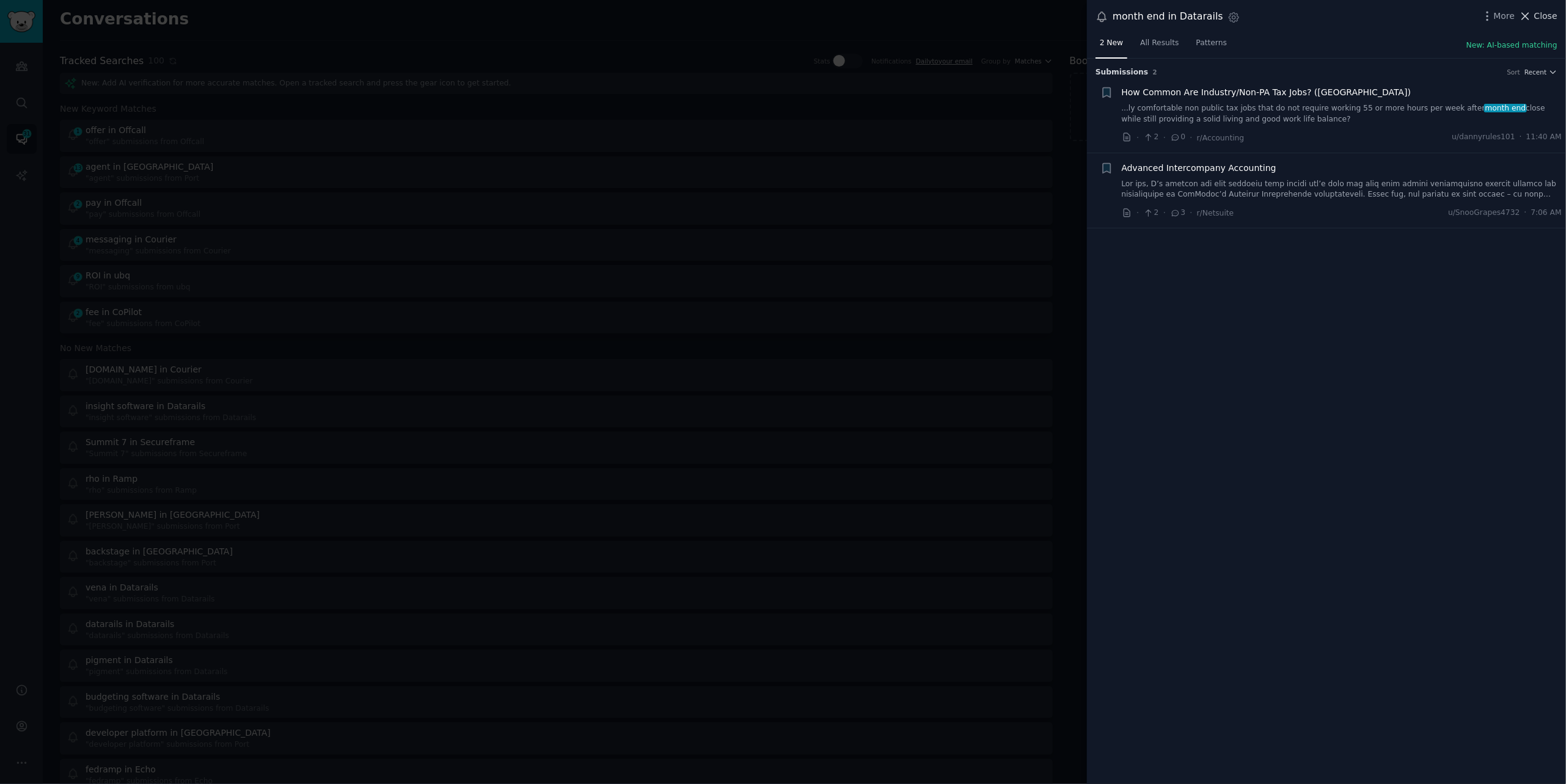
click at [1536, 14] on span "Close" at bounding box center [1545, 16] width 23 height 13
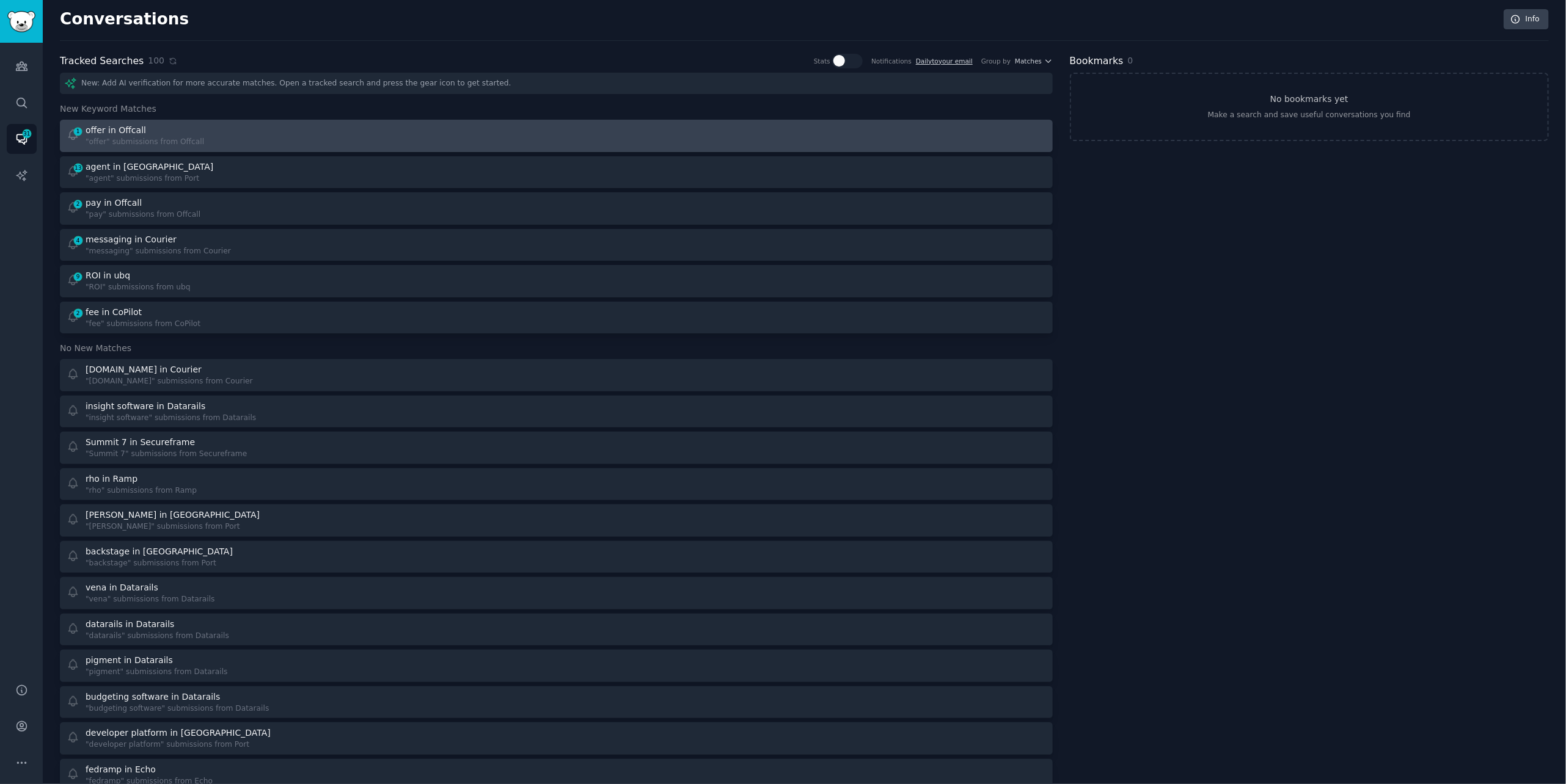
click at [307, 131] on div "1 offer in Offcall "offer" submissions from Offcall" at bounding box center [307, 135] width 481 height 24
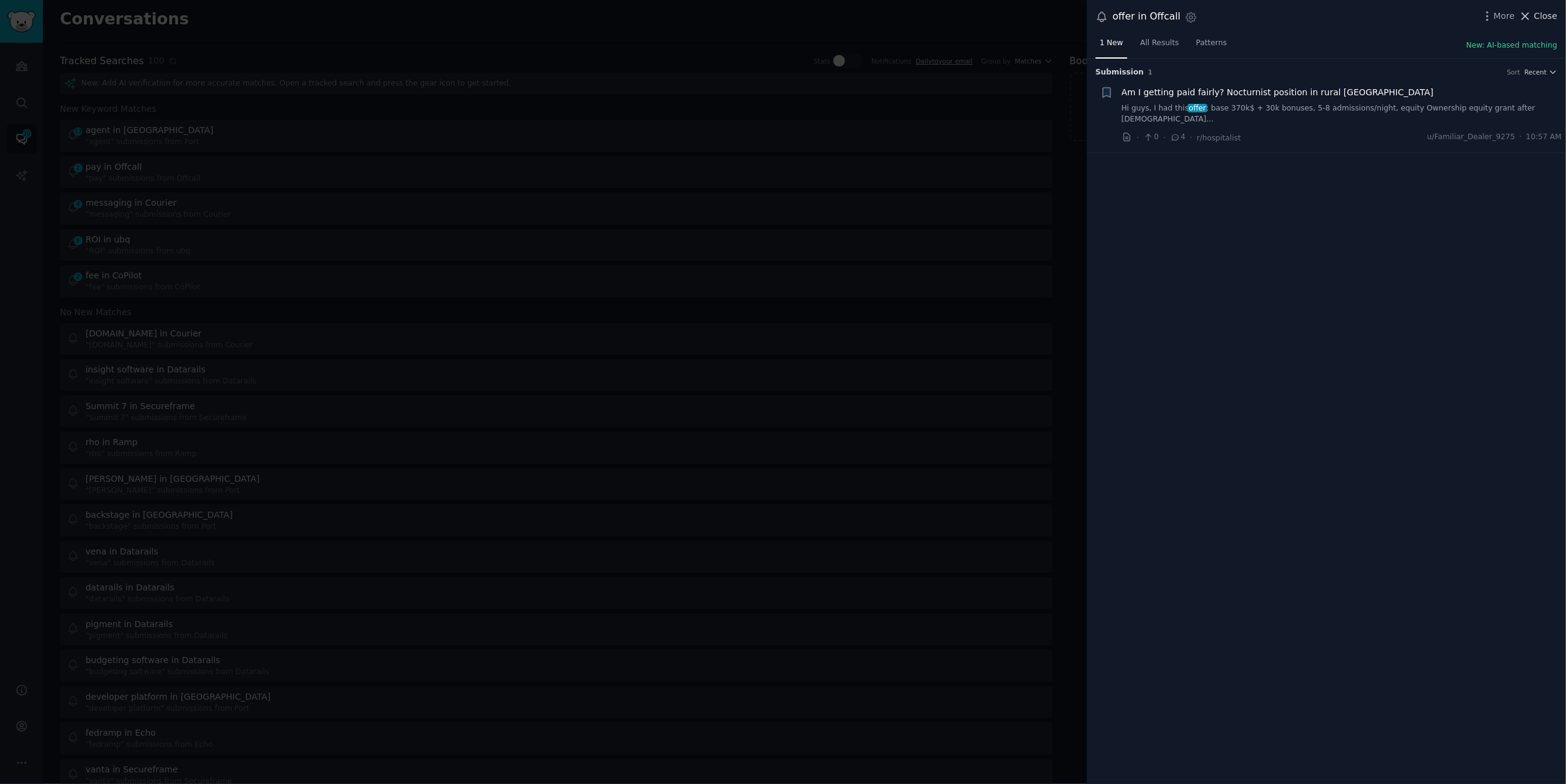
click at [1535, 14] on span "Close" at bounding box center [1545, 16] width 23 height 13
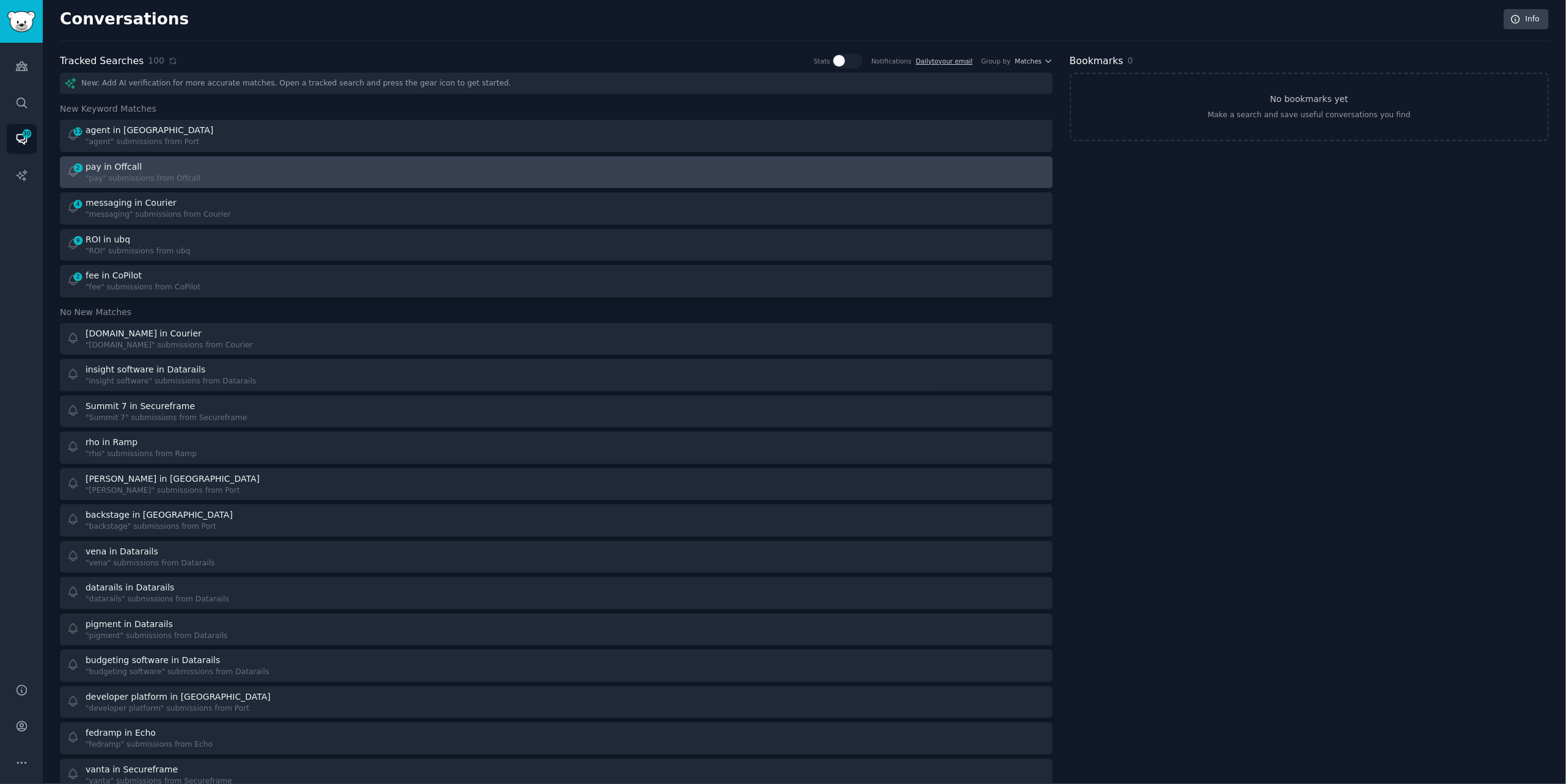
click at [282, 176] on div "2 pay in Offcall "pay" submissions from Offcall" at bounding box center [307, 172] width 481 height 24
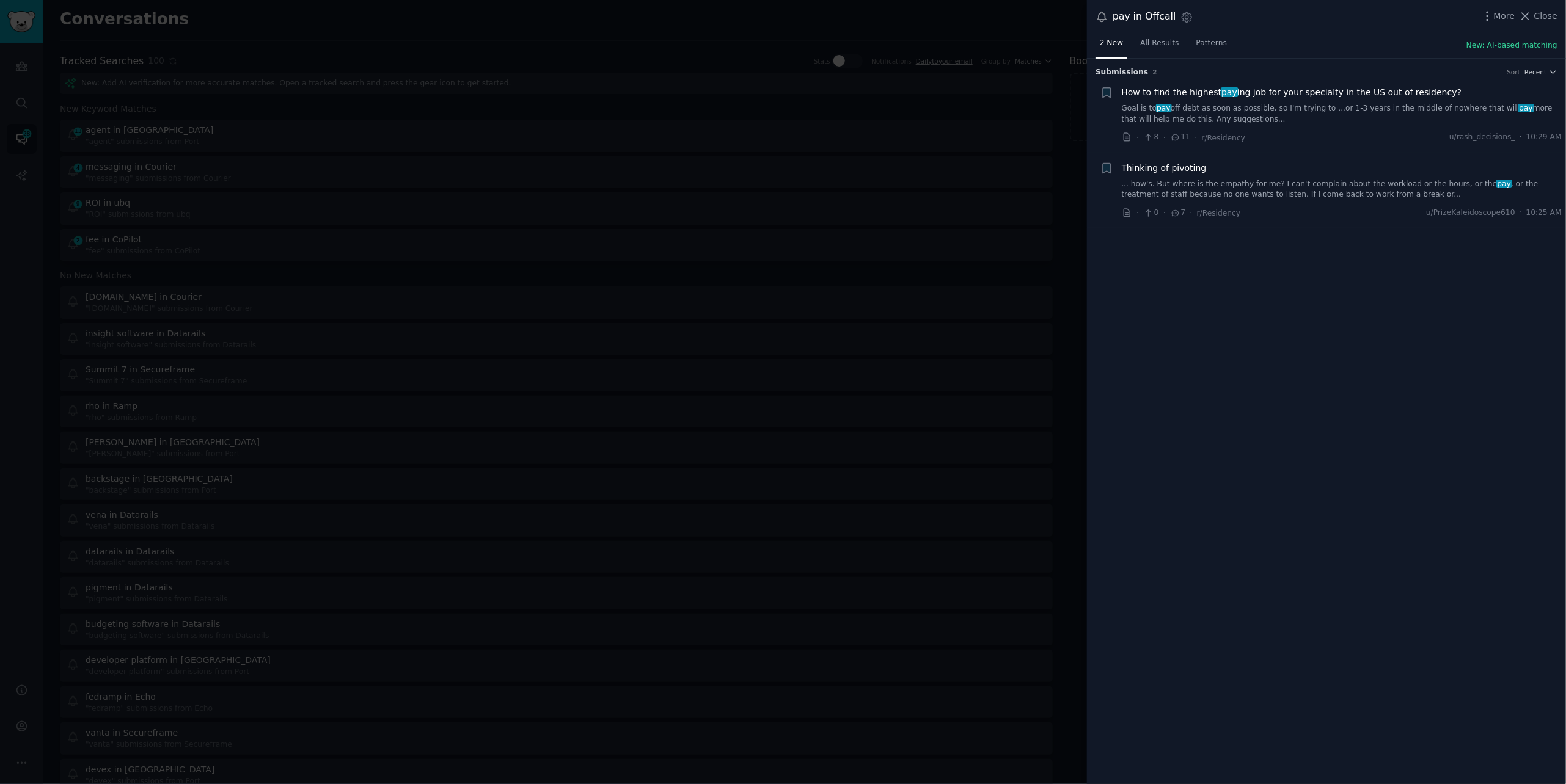
click at [1362, 113] on link "Goal is to pay off debt as soon as possible, so I'm trying to ...or 1-3 years i…" at bounding box center [1341, 114] width 440 height 22
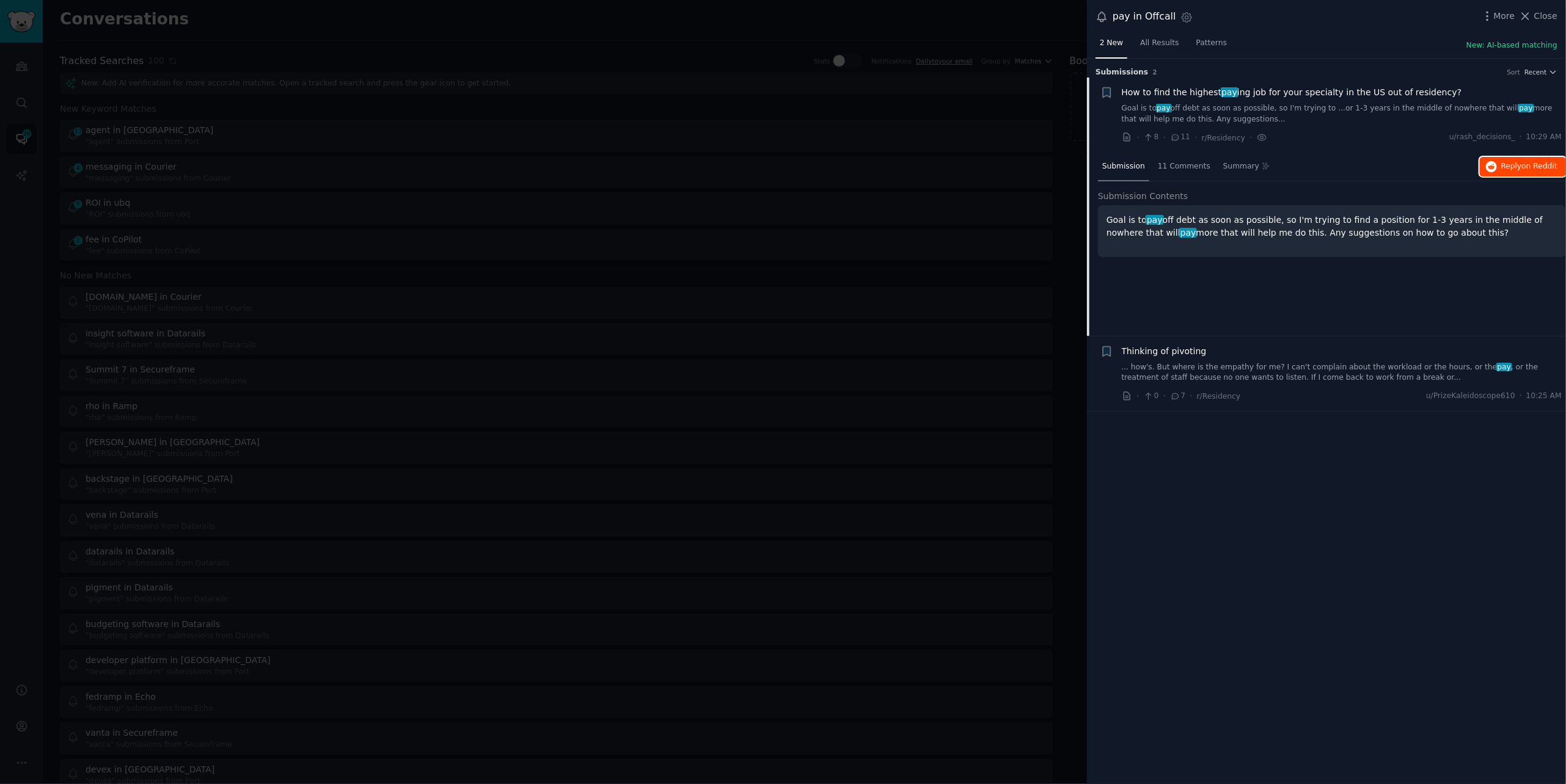
click at [1509, 166] on span "Reply on Reddit" at bounding box center [1529, 167] width 56 height 11
click at [348, 14] on div at bounding box center [783, 392] width 1566 height 784
